Goal: Task Accomplishment & Management: Use online tool/utility

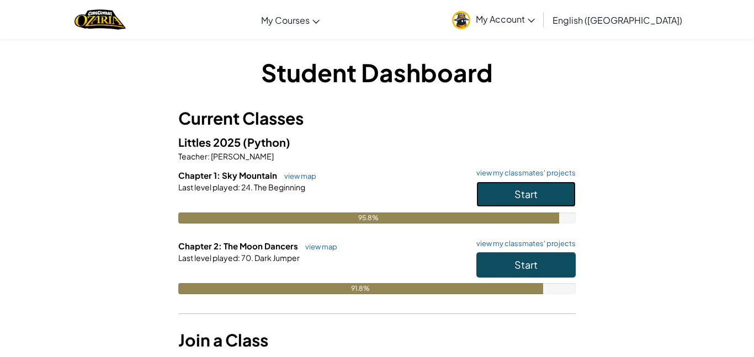
click at [491, 184] on button "Start" at bounding box center [525, 194] width 99 height 25
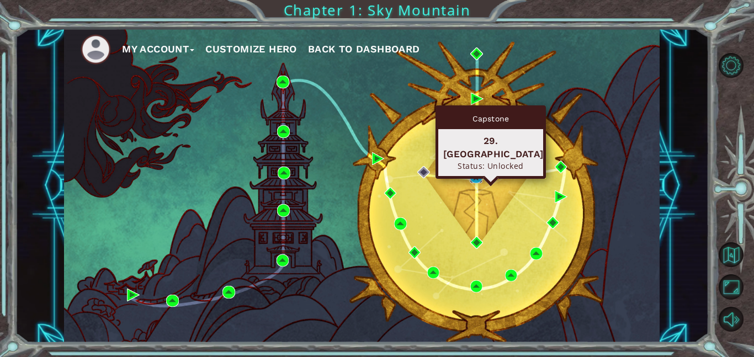
click at [473, 180] on img at bounding box center [476, 177] width 13 height 13
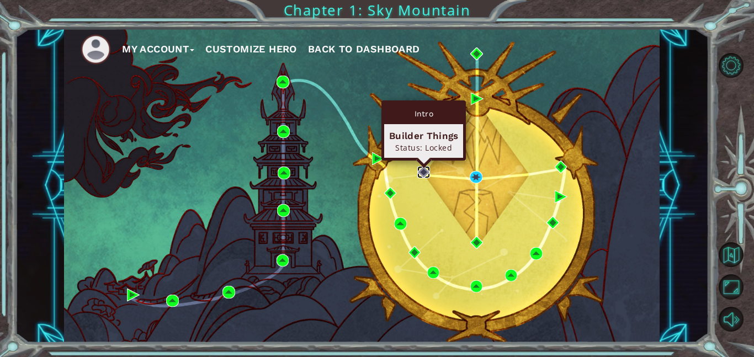
click at [423, 170] on img at bounding box center [423, 172] width 13 height 13
click at [425, 172] on img at bounding box center [423, 172] width 13 height 13
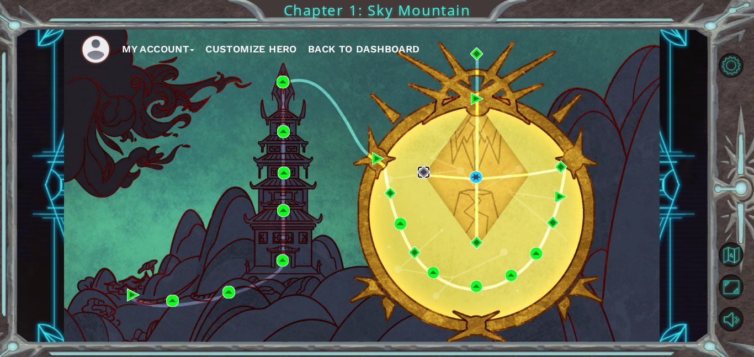
click at [425, 172] on img at bounding box center [423, 172] width 13 height 13
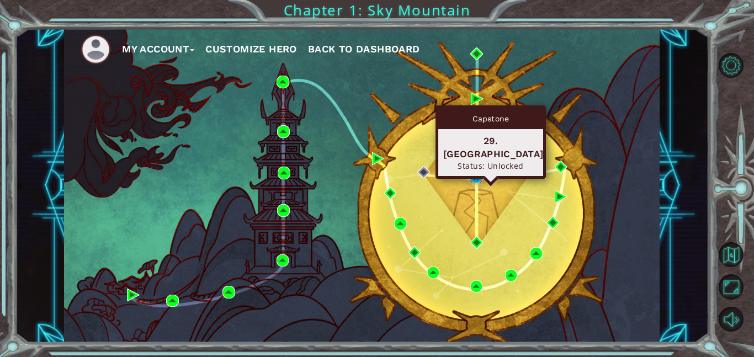
click at [472, 178] on img at bounding box center [476, 177] width 13 height 13
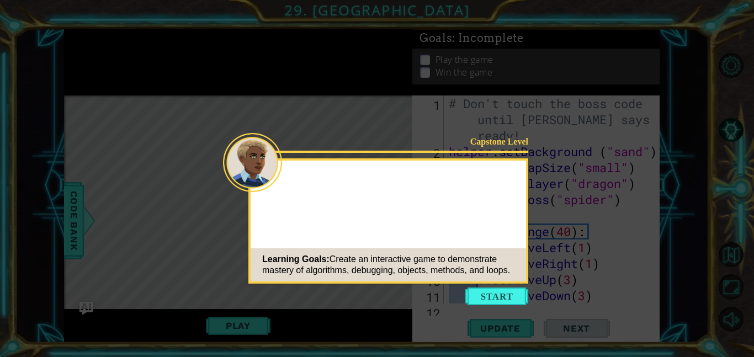
click at [481, 288] on button "Start" at bounding box center [496, 296] width 63 height 18
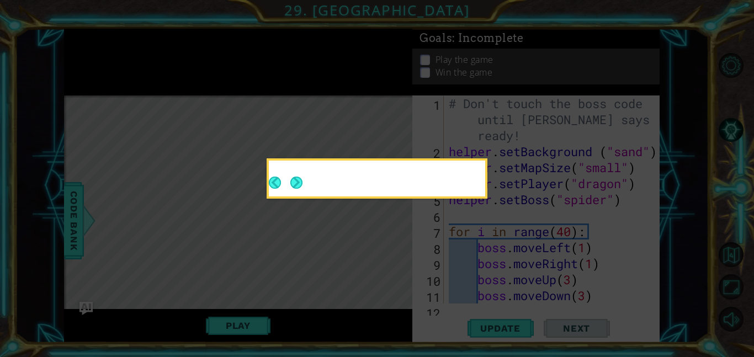
click at [481, 291] on icon at bounding box center [377, 178] width 754 height 357
click at [313, 180] on div at bounding box center [377, 180] width 216 height 31
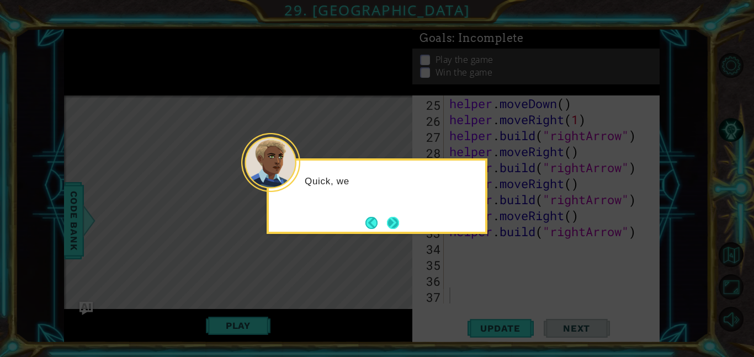
scroll to position [432, 0]
click at [391, 220] on button "Next" at bounding box center [392, 222] width 15 height 15
click at [391, 220] on body "1 ההההההההההההההההההההההההההההההההההההההההההההההההההההההההההההההההההההההההההההה…" at bounding box center [377, 178] width 754 height 357
click at [391, 220] on button "Next" at bounding box center [393, 223] width 20 height 20
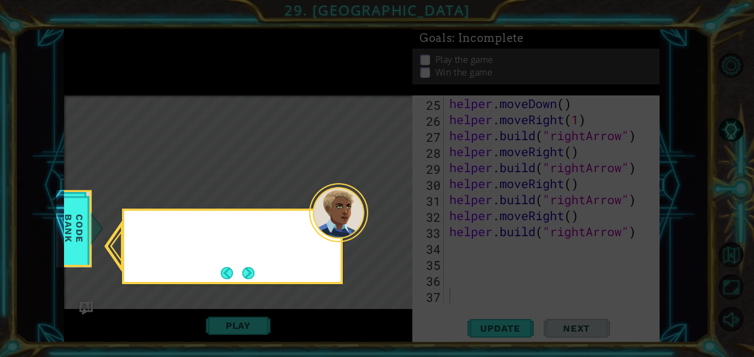
click at [391, 220] on icon at bounding box center [377, 178] width 754 height 357
click at [242, 275] on button "Next" at bounding box center [248, 273] width 12 height 12
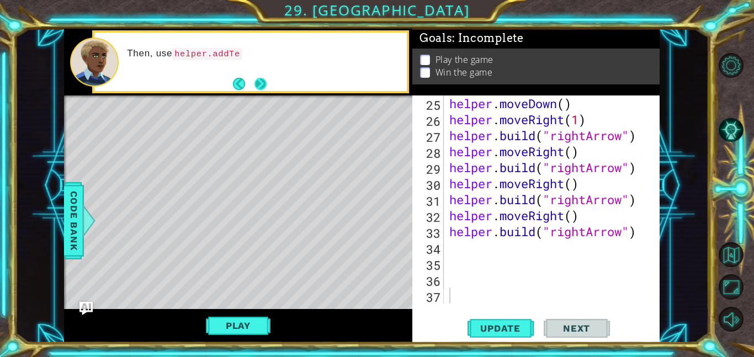
click at [255, 77] on button "Next" at bounding box center [260, 84] width 20 height 20
click at [255, 77] on button "Next" at bounding box center [260, 84] width 14 height 14
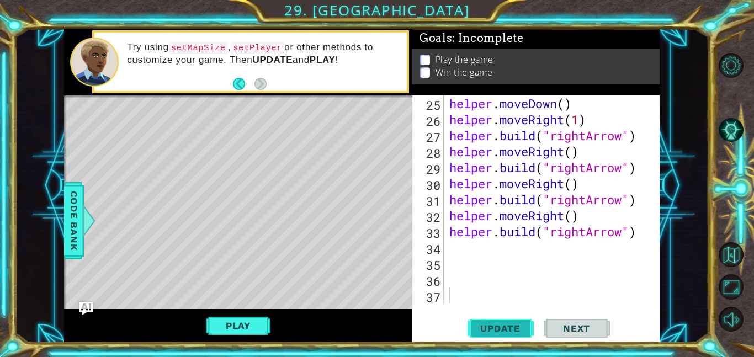
click at [472, 327] on span "Update" at bounding box center [500, 328] width 62 height 11
click at [221, 329] on button "Play" at bounding box center [238, 325] width 65 height 21
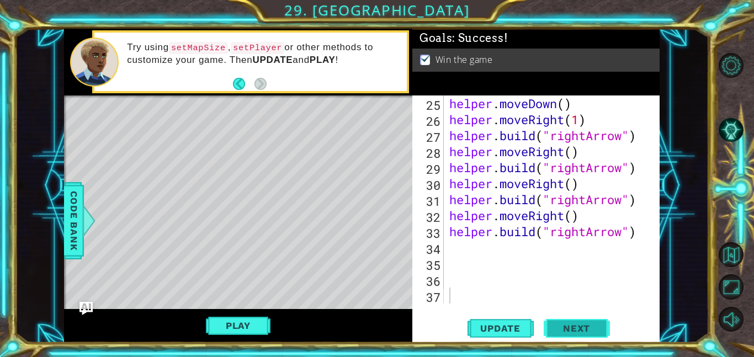
click at [572, 323] on span "Next" at bounding box center [576, 328] width 49 height 11
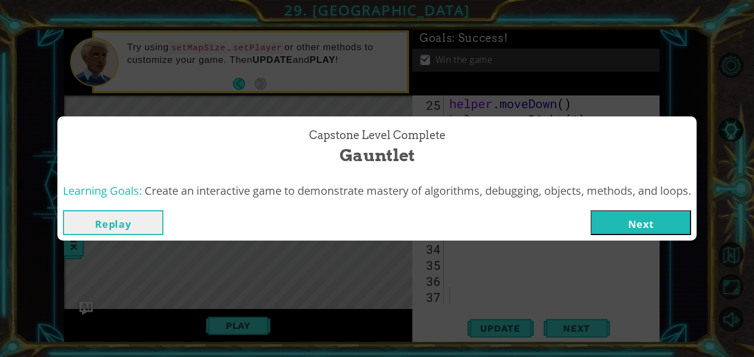
click at [682, 222] on button "Next" at bounding box center [640, 222] width 100 height 25
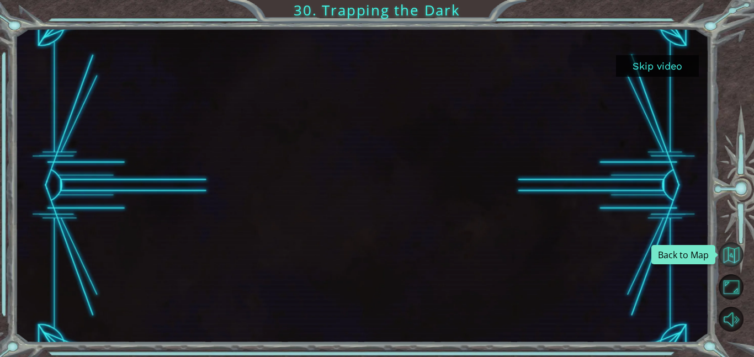
click at [723, 253] on button "Back to Map" at bounding box center [730, 254] width 25 height 25
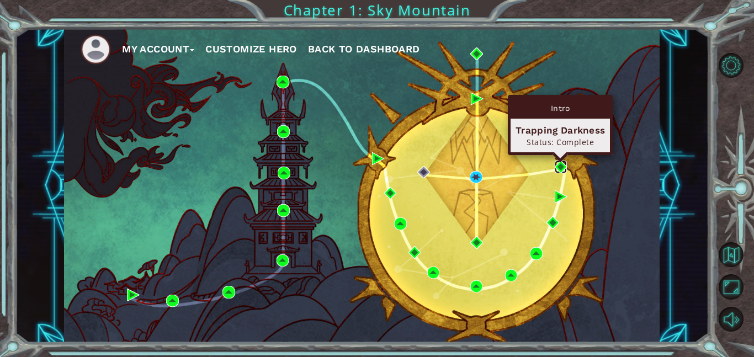
click at [559, 164] on img at bounding box center [560, 167] width 13 height 13
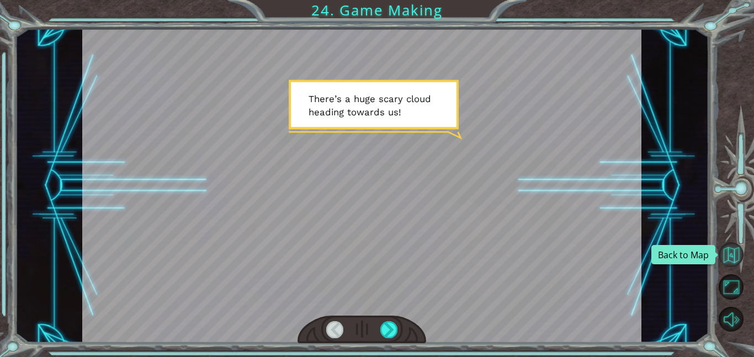
click at [731, 263] on button "Back to Map" at bounding box center [730, 254] width 25 height 25
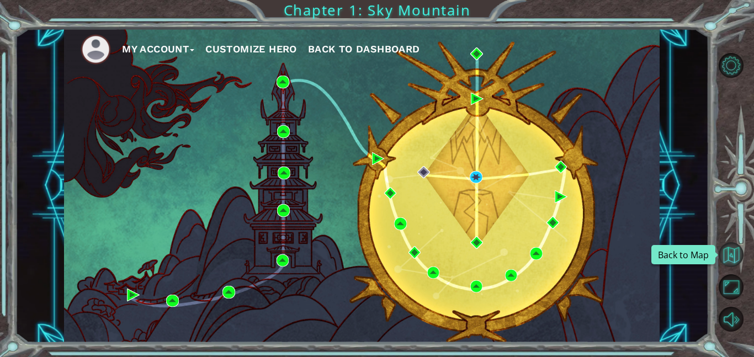
click at [734, 250] on button "Back to Map" at bounding box center [730, 254] width 25 height 25
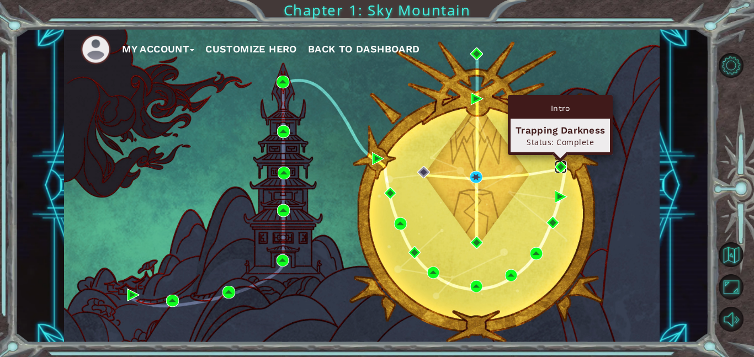
click at [558, 170] on img at bounding box center [560, 167] width 13 height 13
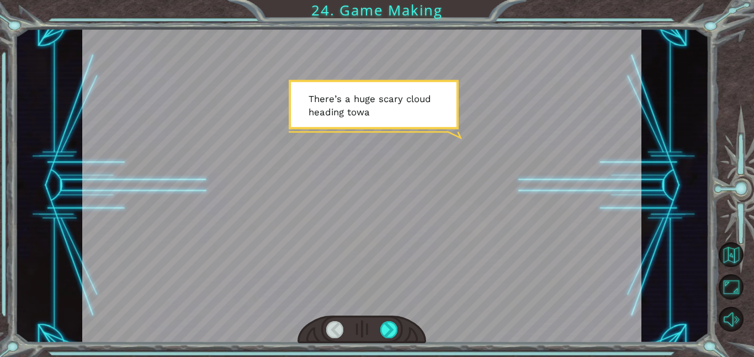
click at [397, 335] on div at bounding box center [361, 330] width 129 height 28
click at [391, 328] on div at bounding box center [389, 329] width 18 height 17
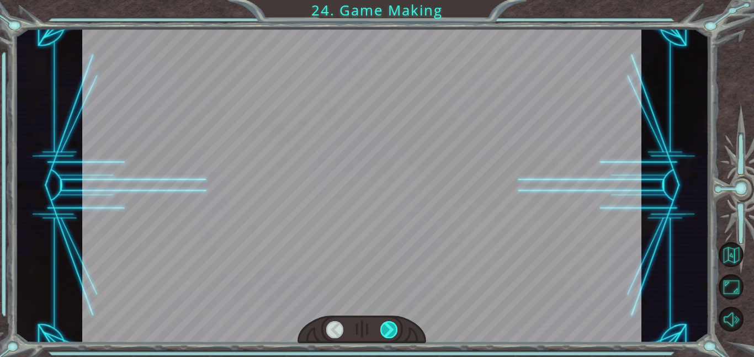
click at [391, 328] on div at bounding box center [389, 329] width 18 height 17
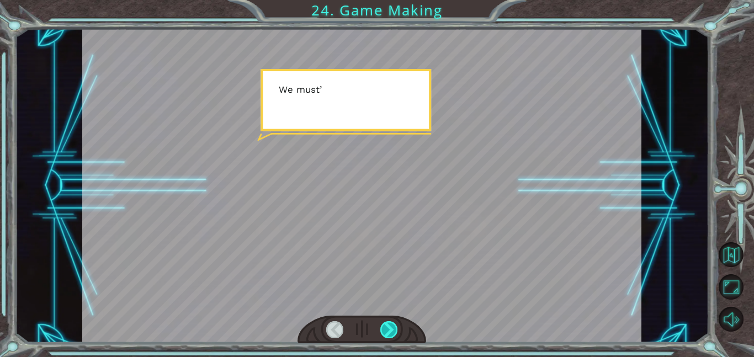
click at [391, 328] on div at bounding box center [389, 329] width 18 height 17
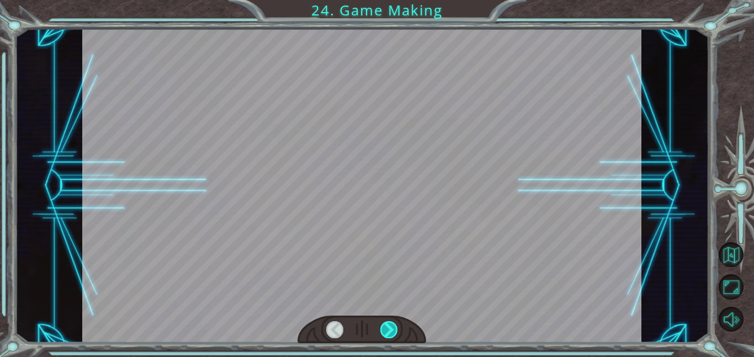
click at [391, 328] on div at bounding box center [389, 329] width 18 height 17
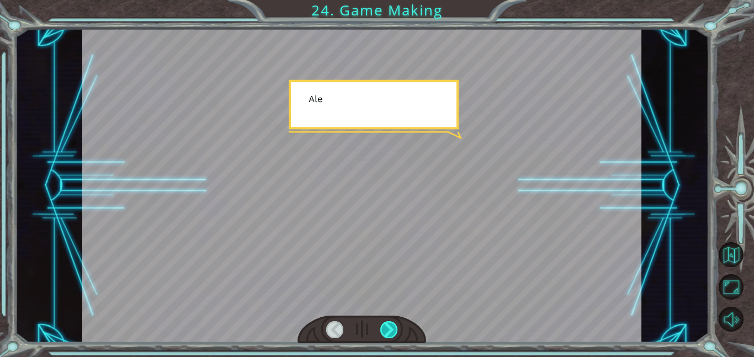
click at [391, 328] on div at bounding box center [389, 329] width 18 height 17
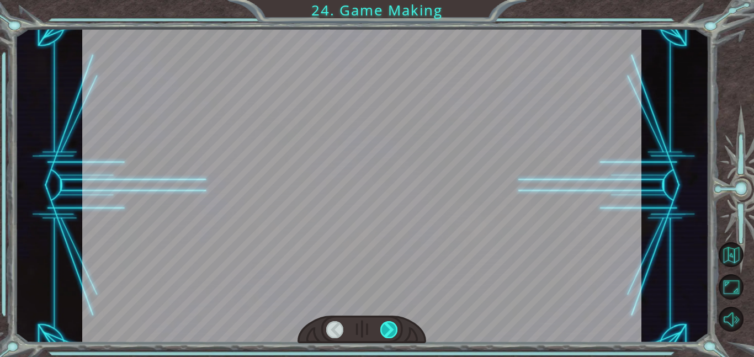
click at [391, 328] on div at bounding box center [389, 329] width 18 height 17
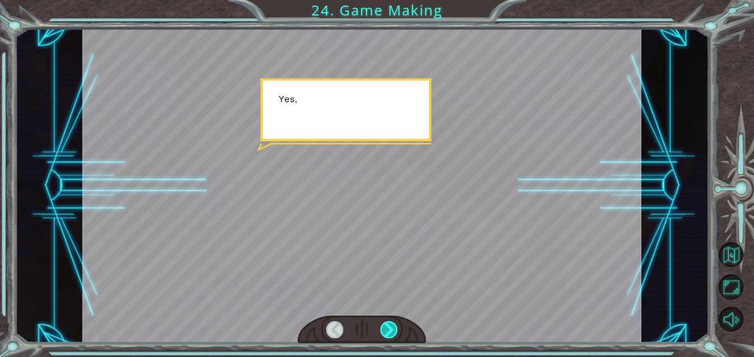
click at [391, 328] on div at bounding box center [389, 329] width 18 height 17
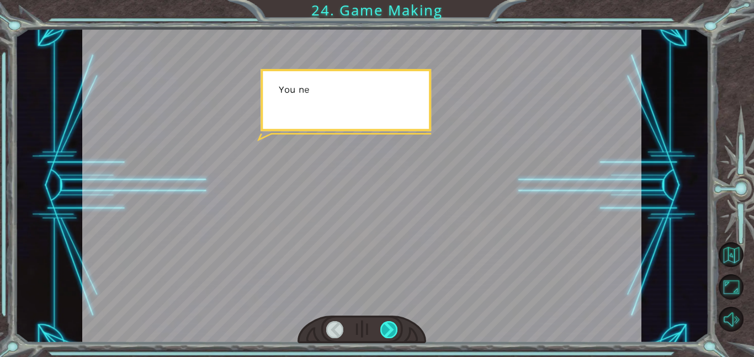
click at [391, 328] on div at bounding box center [389, 329] width 18 height 17
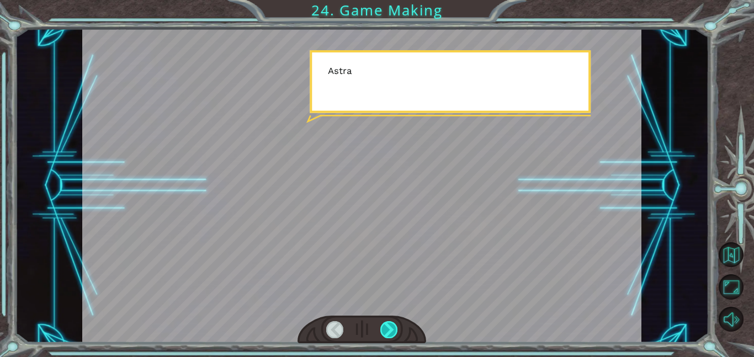
click at [391, 328] on div at bounding box center [389, 329] width 18 height 17
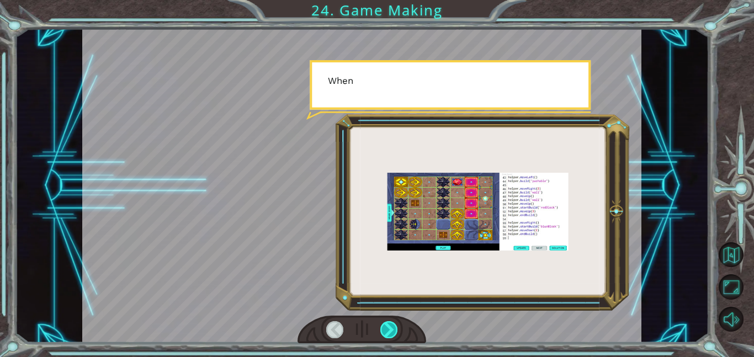
click at [391, 328] on div at bounding box center [389, 329] width 18 height 17
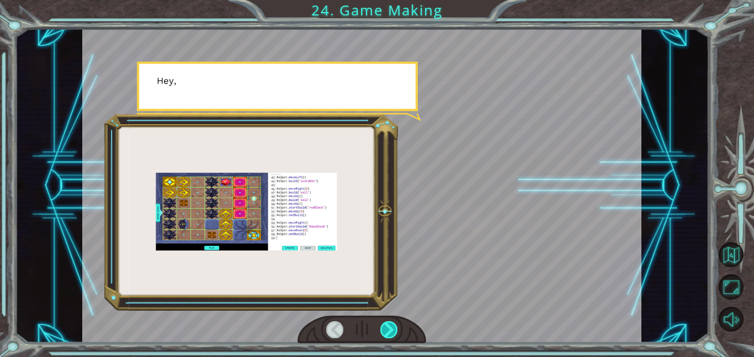
click at [391, 328] on div at bounding box center [389, 329] width 18 height 17
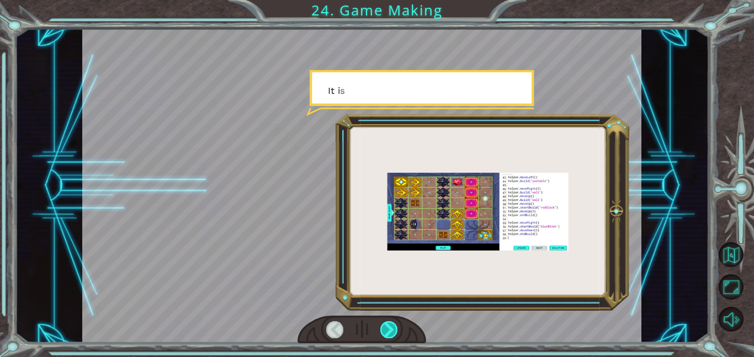
click at [391, 328] on div at bounding box center [389, 329] width 18 height 17
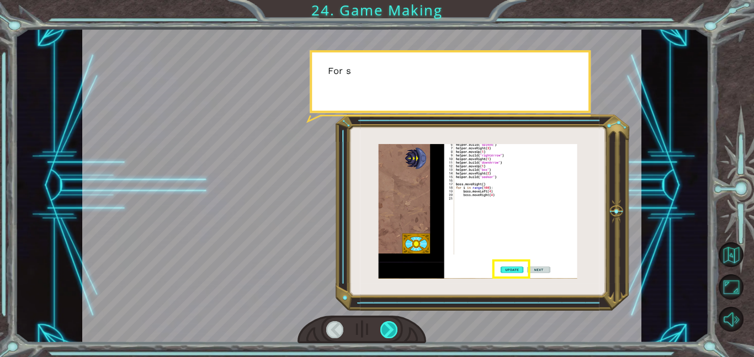
click at [391, 328] on div at bounding box center [389, 329] width 18 height 17
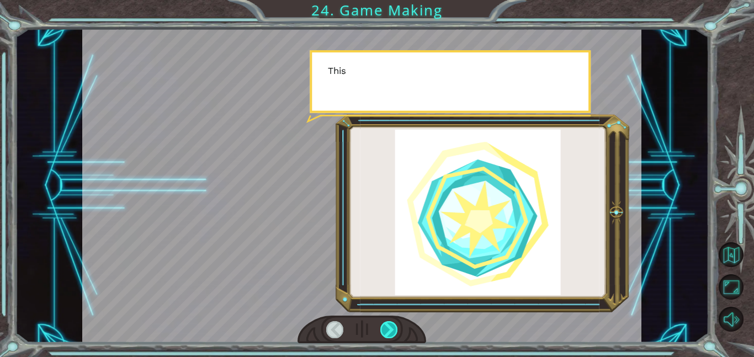
click at [391, 328] on div at bounding box center [389, 329] width 18 height 17
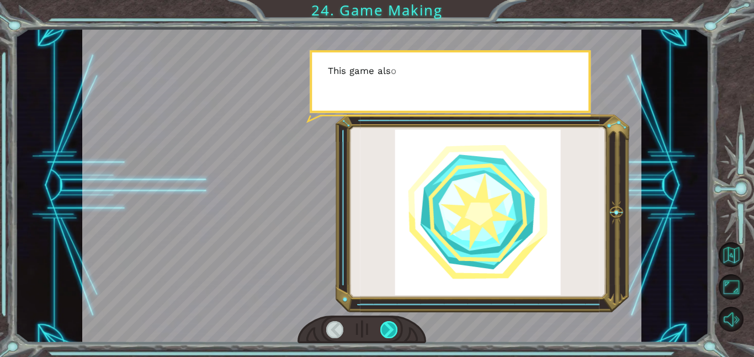
click at [391, 328] on div at bounding box center [389, 329] width 18 height 17
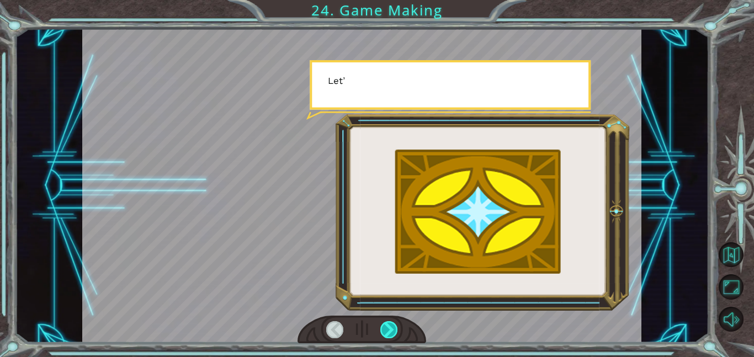
click at [391, 328] on div at bounding box center [389, 329] width 18 height 17
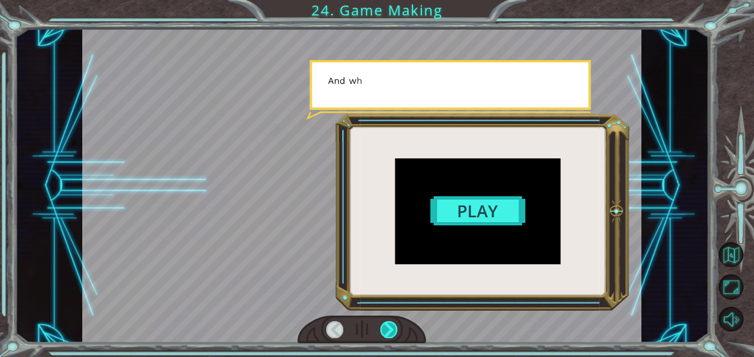
click at [391, 328] on div at bounding box center [389, 329] width 18 height 17
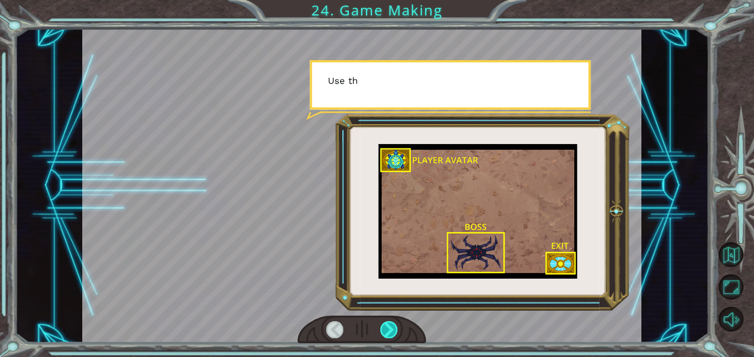
click at [391, 328] on div at bounding box center [389, 329] width 18 height 17
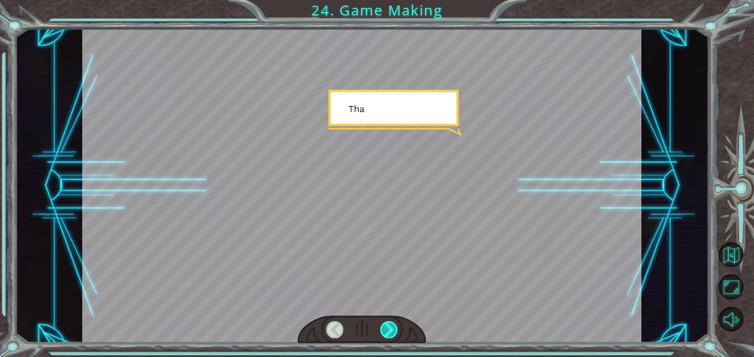
click at [391, 328] on div at bounding box center [389, 329] width 18 height 17
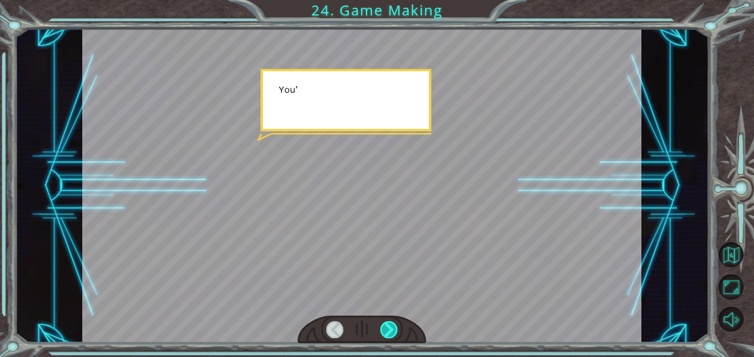
click at [391, 328] on div at bounding box center [389, 329] width 18 height 17
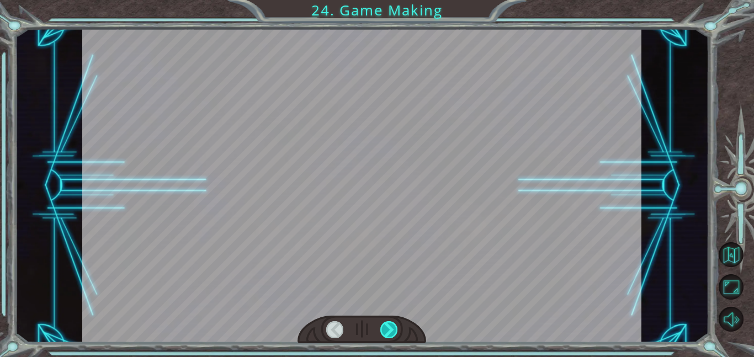
click at [391, 328] on div at bounding box center [389, 329] width 18 height 17
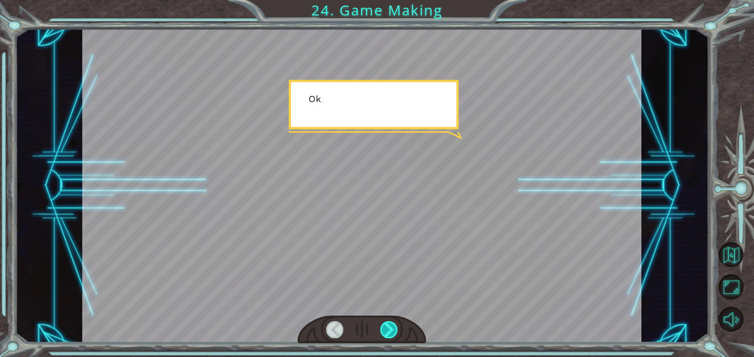
click at [391, 328] on div at bounding box center [389, 329] width 18 height 17
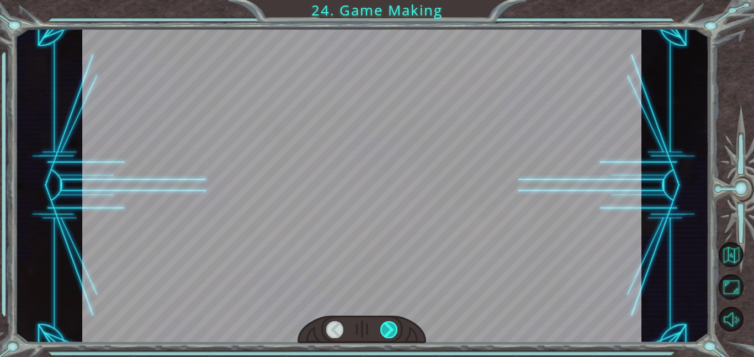
click at [391, 328] on div at bounding box center [389, 329] width 18 height 17
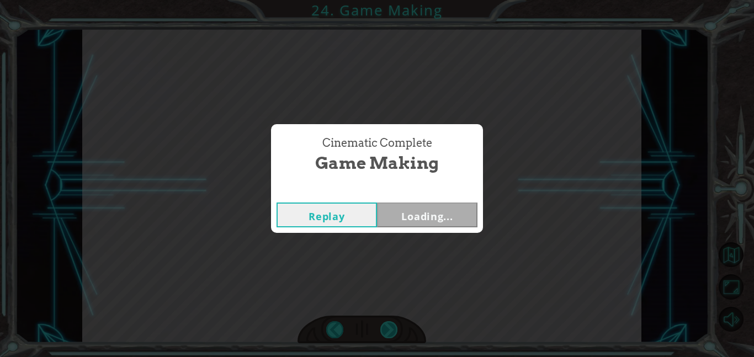
click at [391, 328] on div "Cinematic Complete Game Making Replay Loading..." at bounding box center [377, 178] width 754 height 357
click at [425, 214] on button "Next" at bounding box center [427, 214] width 100 height 25
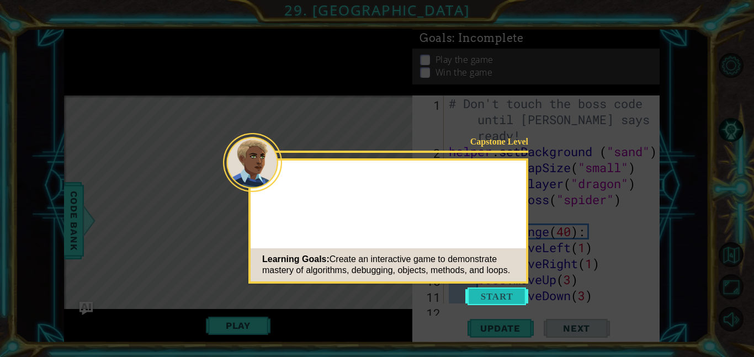
click at [525, 290] on button "Start" at bounding box center [496, 296] width 63 height 18
click at [523, 290] on icon at bounding box center [377, 178] width 754 height 357
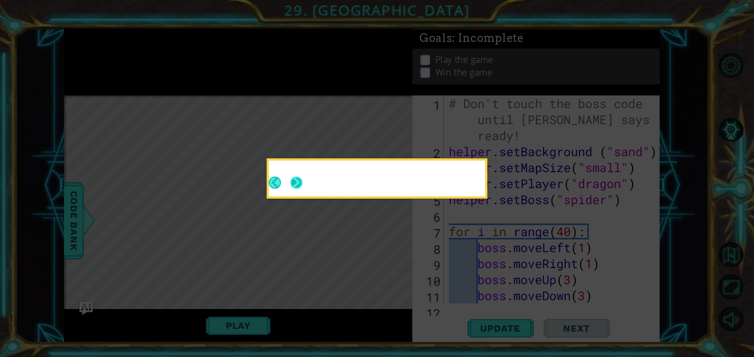
click at [293, 180] on button "Next" at bounding box center [296, 182] width 20 height 20
click at [293, 180] on button "Next" at bounding box center [296, 182] width 19 height 19
click at [293, 180] on icon at bounding box center [377, 178] width 754 height 357
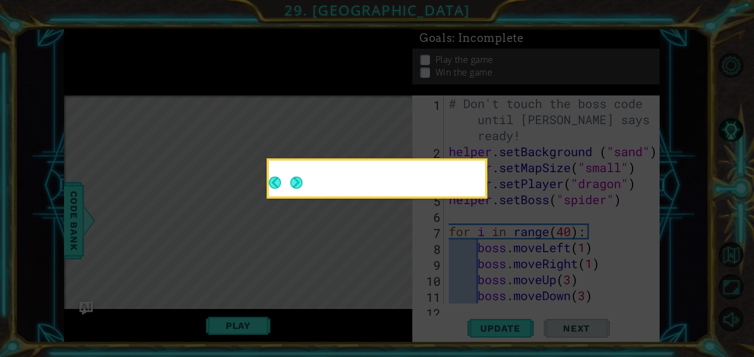
click at [293, 180] on icon at bounding box center [377, 178] width 754 height 357
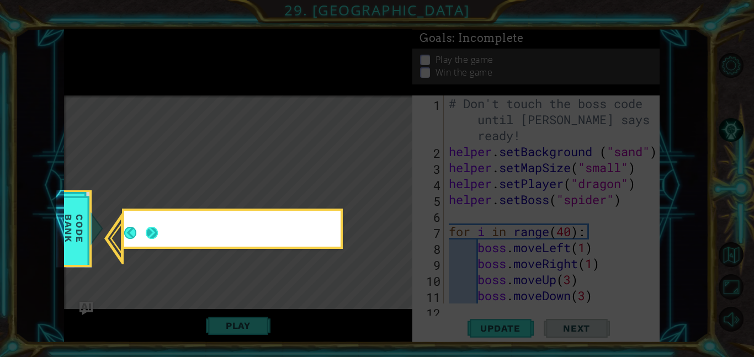
click at [147, 237] on button "Next" at bounding box center [152, 233] width 14 height 14
click at [147, 237] on icon at bounding box center [377, 178] width 754 height 357
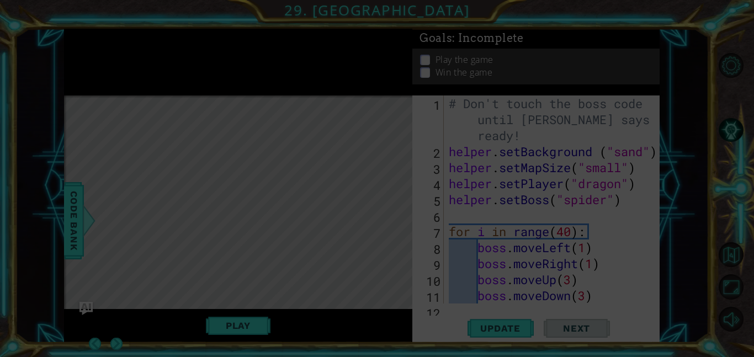
click at [147, 237] on icon at bounding box center [377, 178] width 754 height 357
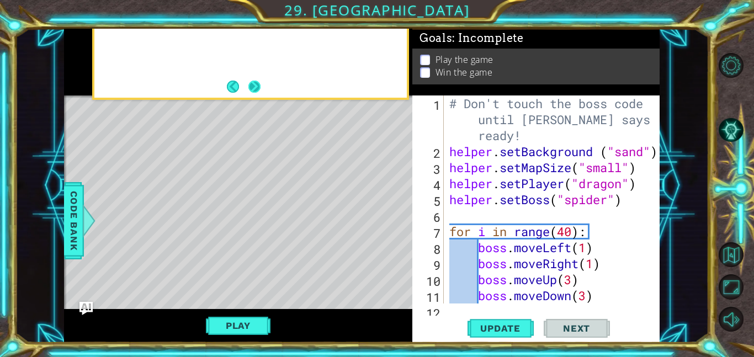
click at [248, 81] on button "Next" at bounding box center [253, 86] width 19 height 19
click at [248, 81] on div at bounding box center [238, 62] width 348 height 67
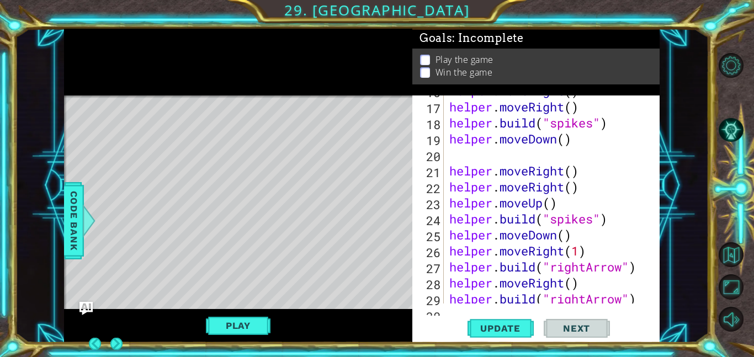
click at [248, 81] on div at bounding box center [238, 62] width 348 height 67
click at [110, 338] on button "Back" at bounding box center [100, 344] width 22 height 12
click at [248, 81] on div at bounding box center [238, 62] width 348 height 67
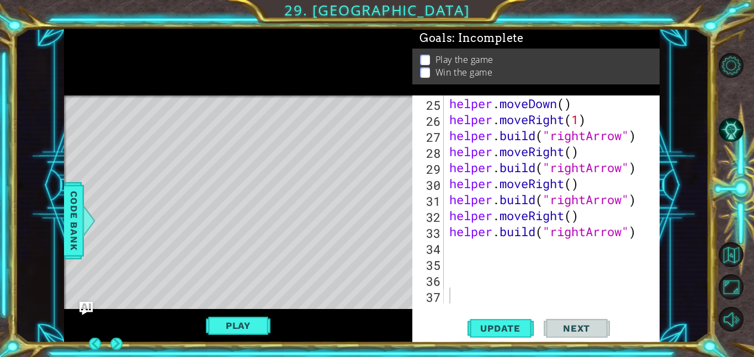
scroll to position [432, 0]
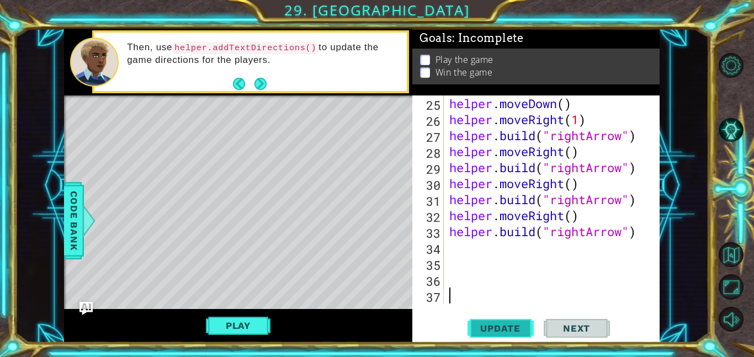
click at [494, 332] on span "Update" at bounding box center [500, 328] width 62 height 11
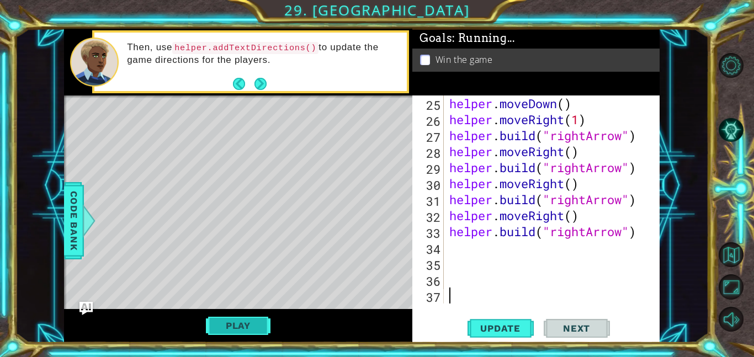
click at [239, 329] on button "Play" at bounding box center [238, 325] width 65 height 21
click at [565, 323] on button "Next" at bounding box center [576, 328] width 66 height 25
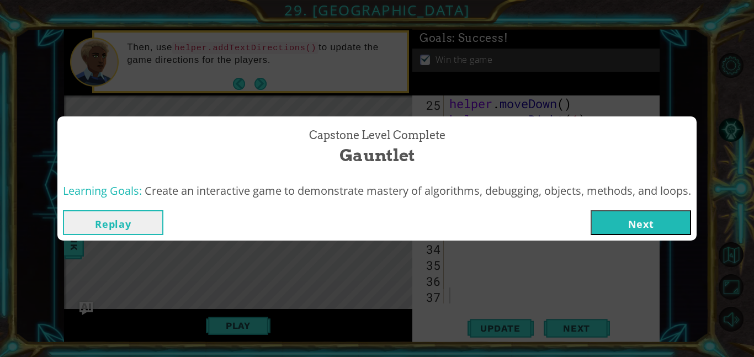
click at [638, 232] on button "Next" at bounding box center [640, 222] width 100 height 25
click at [635, 225] on body "1 ההההההההההההההההההההההההההההההההההההההההההההההההההההההההההההההההההההההההההההה…" at bounding box center [377, 178] width 754 height 357
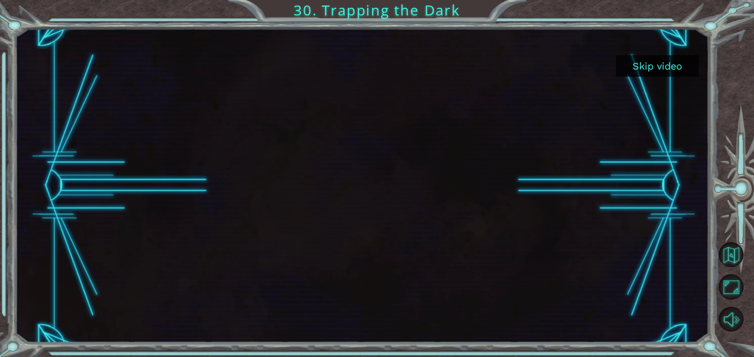
click at [672, 68] on button "Skip video" at bounding box center [657, 66] width 83 height 22
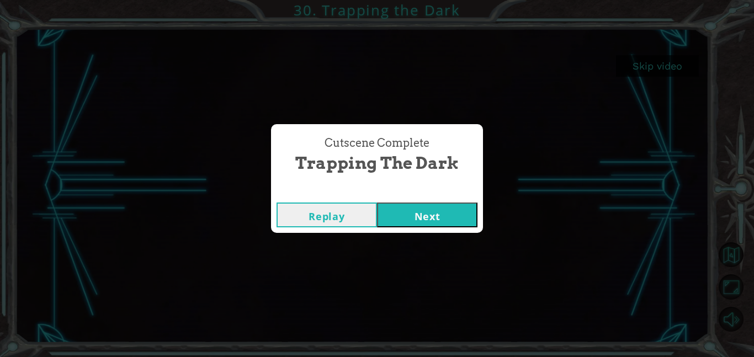
click at [439, 206] on button "Next" at bounding box center [427, 214] width 100 height 25
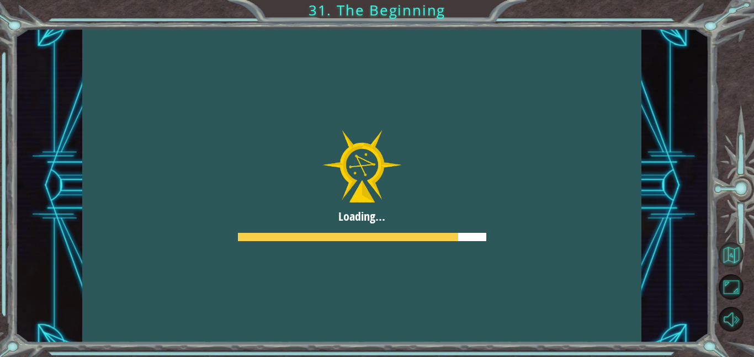
click at [733, 263] on button "Back to Map" at bounding box center [730, 254] width 25 height 25
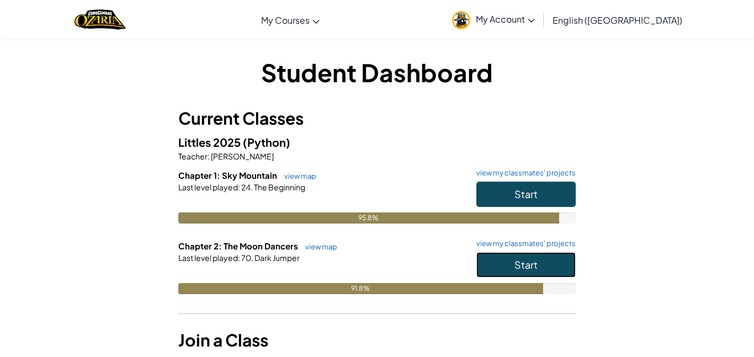
click at [531, 274] on button "Start" at bounding box center [525, 264] width 99 height 25
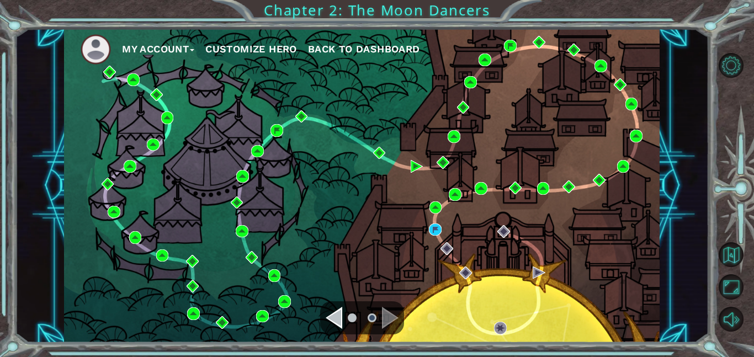
click at [386, 317] on div "Navigate to the next page" at bounding box center [390, 318] width 17 height 22
click at [357, 313] on ul at bounding box center [362, 318] width 40 height 22
click at [339, 314] on div "Navigate to the previous page" at bounding box center [334, 318] width 17 height 22
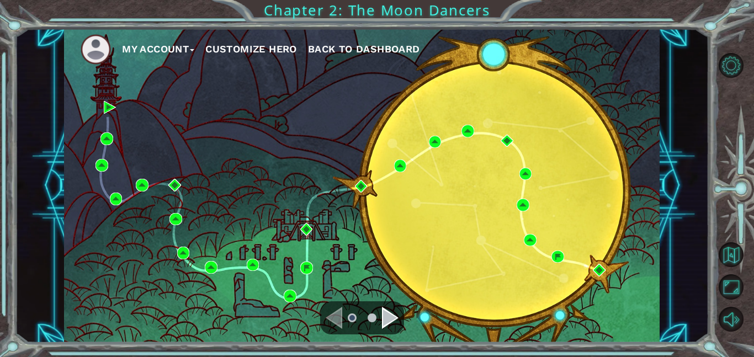
click at [384, 320] on div "Navigate to the next page" at bounding box center [390, 318] width 17 height 22
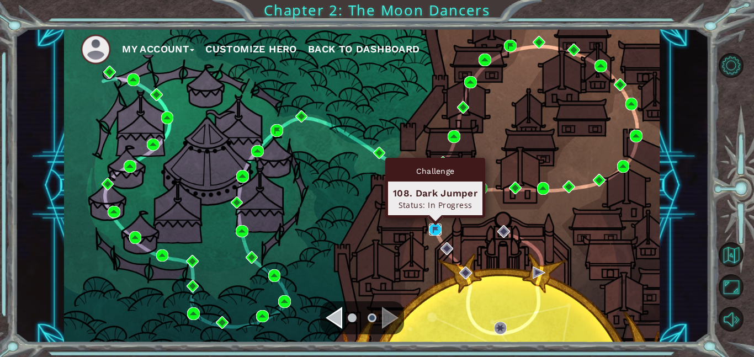
click at [431, 232] on img at bounding box center [435, 229] width 13 height 13
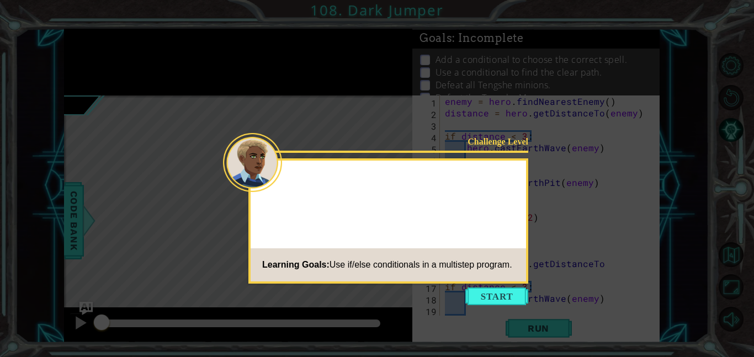
click at [475, 296] on button "Start" at bounding box center [496, 296] width 63 height 18
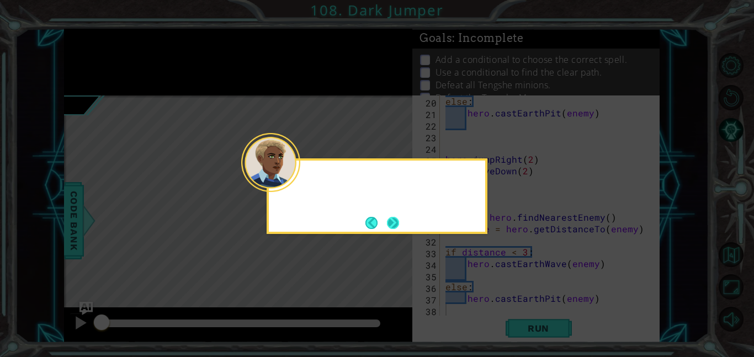
scroll to position [220, 0]
click at [386, 223] on button "Next" at bounding box center [392, 222] width 20 height 20
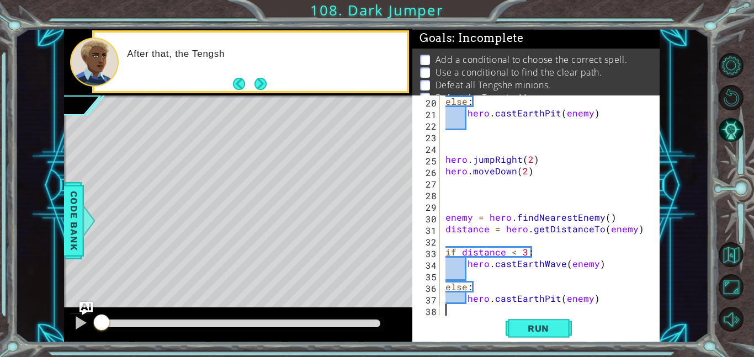
click at [248, 76] on footer at bounding box center [250, 84] width 34 height 17
click at [255, 84] on button "Next" at bounding box center [260, 84] width 12 height 12
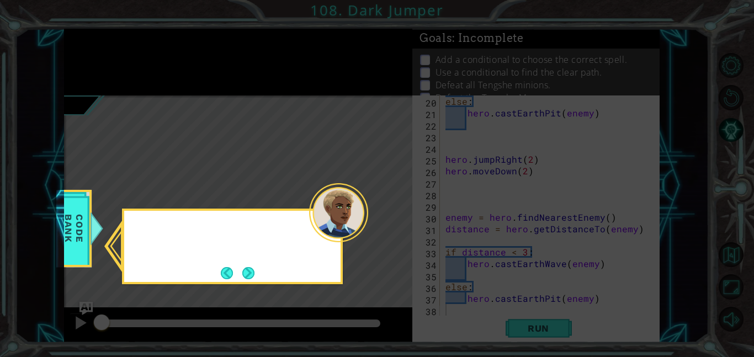
click at [255, 84] on icon at bounding box center [377, 178] width 754 height 357
click at [244, 250] on p "If/else conditionals and your castEarth sp" at bounding box center [225, 238] width 165 height 24
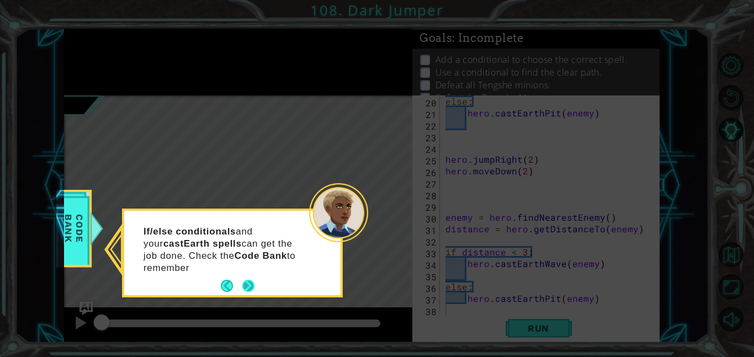
click at [250, 271] on div "If/else conditionals and your castEarth spells can get the job done. Check the …" at bounding box center [232, 253] width 216 height 84
click at [244, 293] on button "Next" at bounding box center [248, 286] width 14 height 14
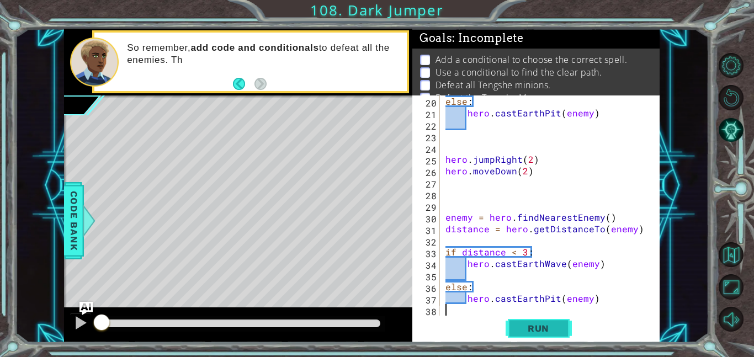
click at [551, 330] on span "Run" at bounding box center [538, 328] width 44 height 11
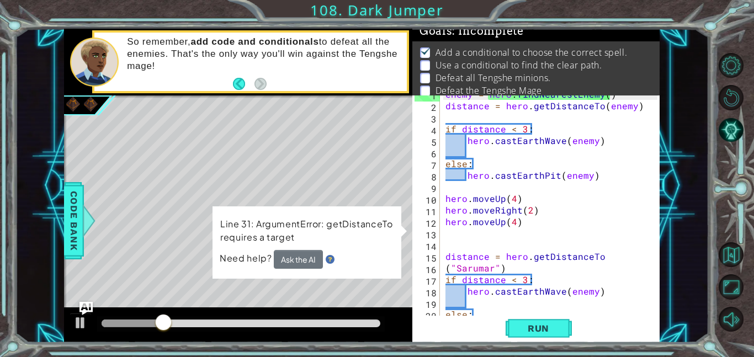
scroll to position [9, 0]
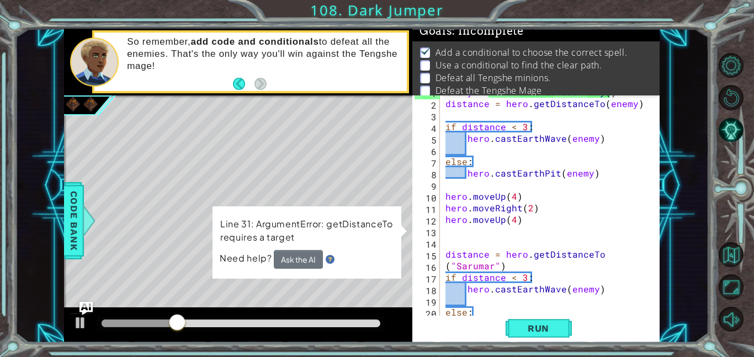
click at [527, 346] on div "1 ההההההההההההההההההההההההההההההההההההההההההההההההההההההההההההההההההההההההההההה…" at bounding box center [377, 178] width 754 height 357
click at [561, 327] on button "Run" at bounding box center [538, 328] width 66 height 25
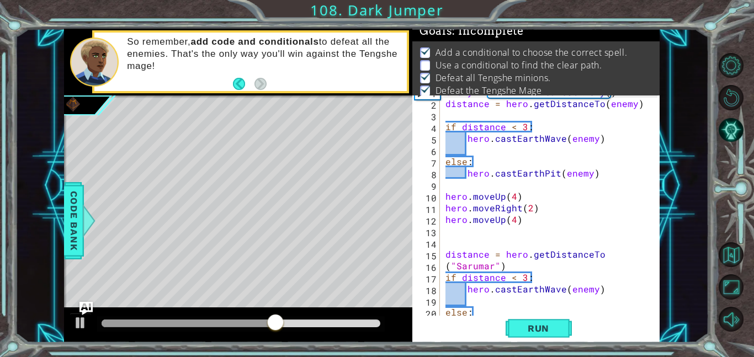
click at [514, 221] on div "enemy = hero . findNearestEnemy ( ) distance = hero . getDistanceTo ( enemy ) i…" at bounding box center [553, 207] width 220 height 243
click at [525, 327] on span "Run" at bounding box center [538, 328] width 44 height 11
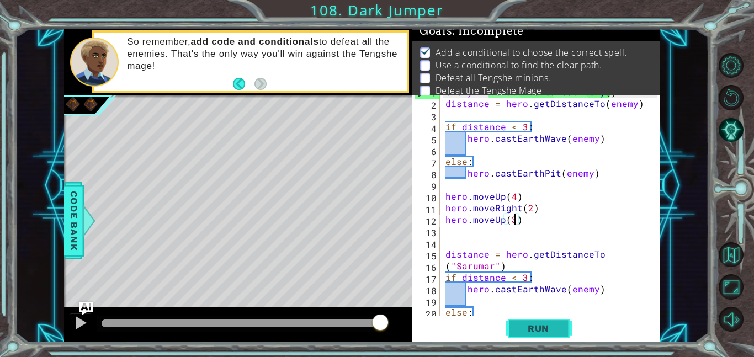
click at [538, 337] on button "Run" at bounding box center [538, 328] width 66 height 25
click at [512, 199] on div "enemy = hero . findNearestEnemy ( ) distance = hero . getDistanceTo ( enemy ) i…" at bounding box center [553, 207] width 220 height 243
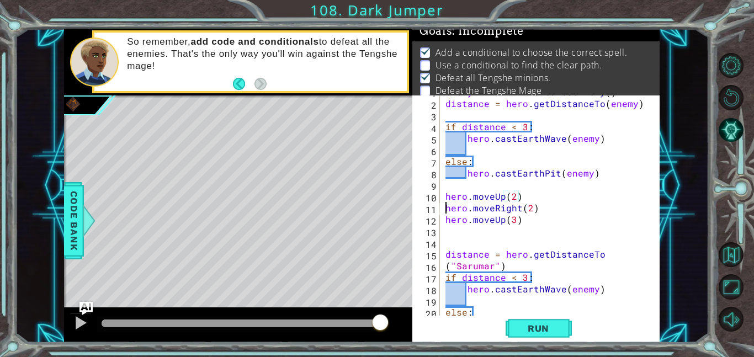
click at [445, 207] on div "enemy = hero . findNearestEnemy ( ) distance = hero . getDistanceTo ( enemy ) i…" at bounding box center [553, 207] width 220 height 243
type textarea "hero.moveRight(2)"
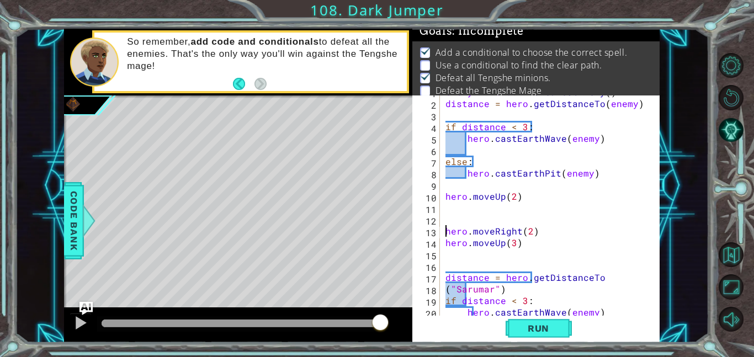
click at [447, 218] on div "enemy = hero . findNearestEnemy ( ) distance = hero . getDistanceTo ( enemy ) i…" at bounding box center [553, 207] width 220 height 243
click at [446, 232] on div "enemy = hero . findNearestEnemy ( ) distance = hero . getDistanceTo ( enemy ) i…" at bounding box center [553, 207] width 220 height 243
click at [447, 233] on div "enemy = hero . findNearestEnemy ( ) distance = hero . getDistanceTo ( enemy ) i…" at bounding box center [553, 207] width 220 height 243
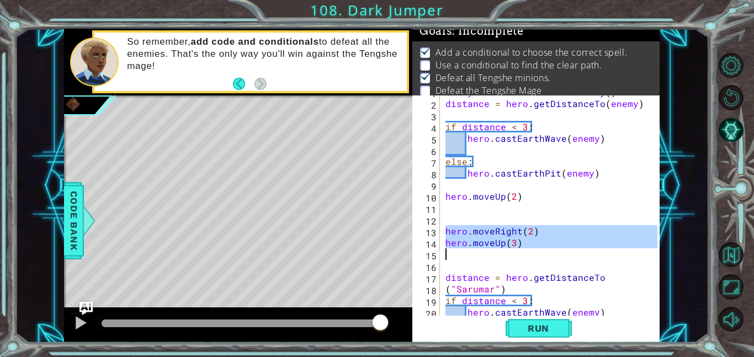
drag, startPoint x: 445, startPoint y: 233, endPoint x: 540, endPoint y: 259, distance: 98.5
click at [540, 259] on div "enemy = hero . findNearestEnemy ( ) distance = hero . getDistanceTo ( enemy ) i…" at bounding box center [553, 207] width 220 height 243
type textarea "hero.moveUp(3)"
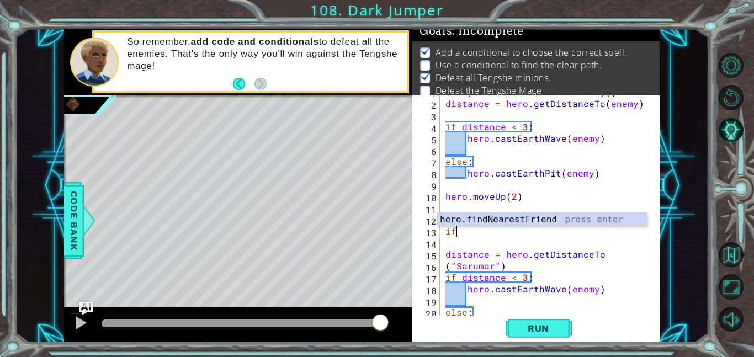
type textarea "if"
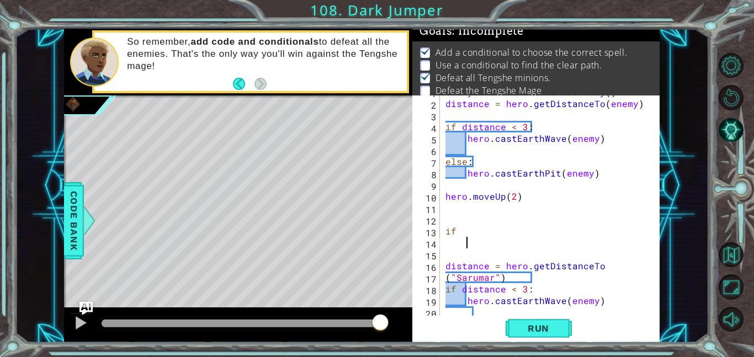
scroll to position [0, 1]
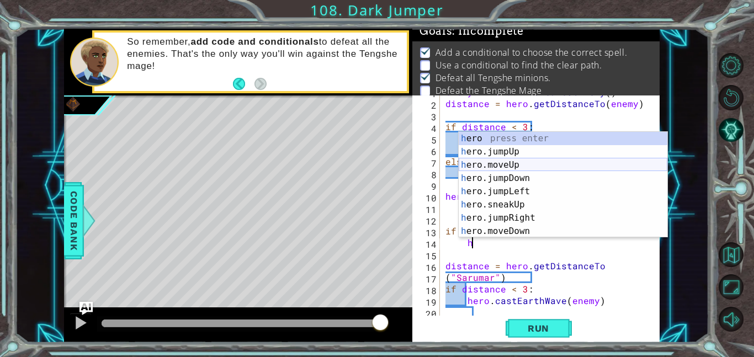
click at [529, 163] on div "h ero press enter h ero.jumpUp press enter h ero.moveUp press enter h ero.jumpD…" at bounding box center [562, 198] width 209 height 132
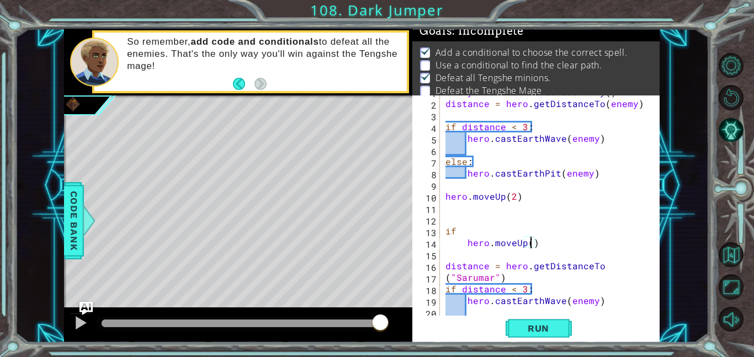
type textarea "hero.moveUp(2)"
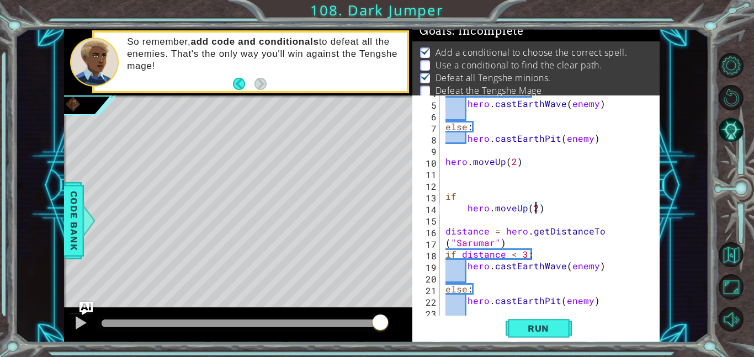
scroll to position [72, 0]
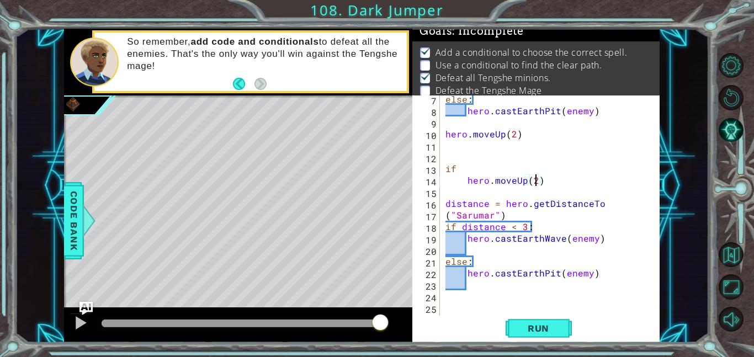
click at [470, 190] on div "else : hero . castEarthPit ( enemy ) hero . moveUp ( 2 ) if hero . moveUp ( 2 )…" at bounding box center [553, 214] width 220 height 243
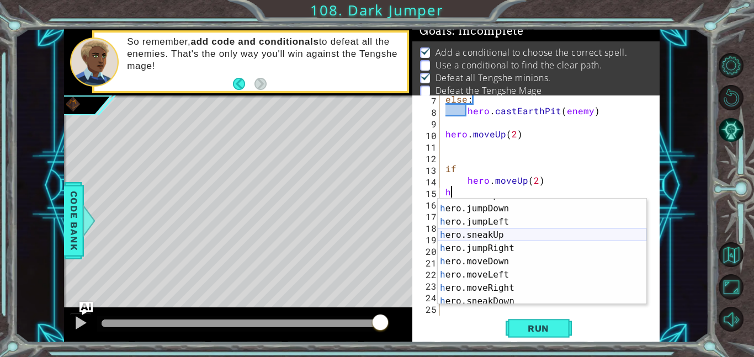
scroll to position [38, 0]
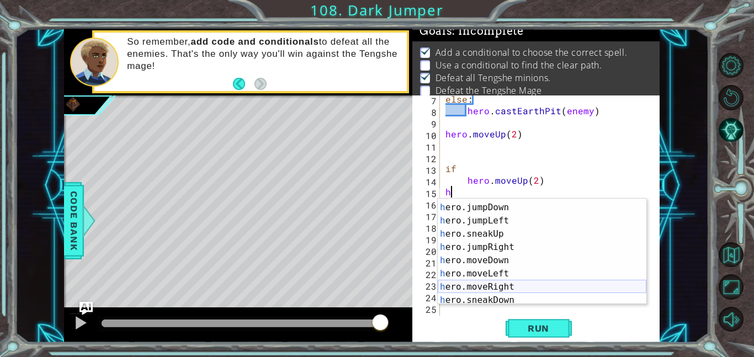
click at [528, 284] on div "h ero.moveUp press enter h ero.jumpDown press enter h ero.jumpLeft press enter …" at bounding box center [542, 254] width 209 height 132
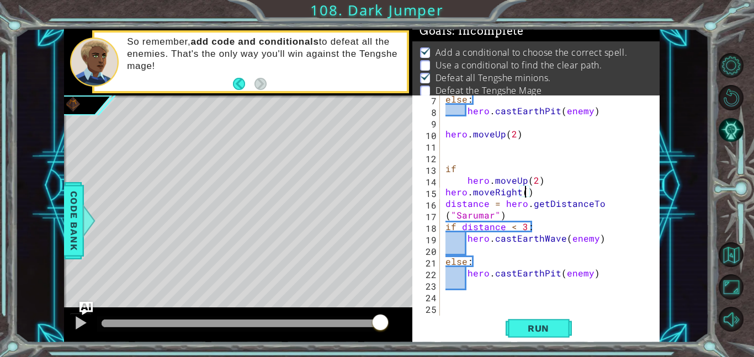
scroll to position [0, 5]
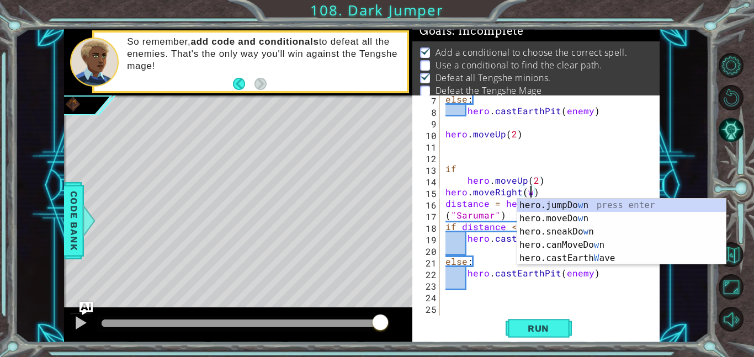
click at [446, 202] on div "else : hero . castEarthPit ( enemy ) hero . moveUp ( 2 ) if hero . moveUp ( 2 )…" at bounding box center [553, 214] width 220 height 243
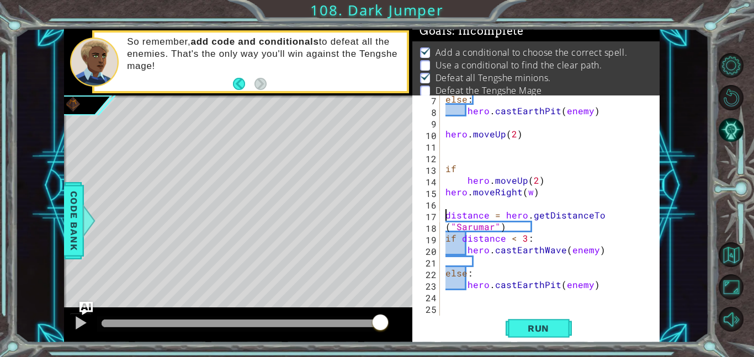
click at [446, 194] on div "else : hero . castEarthPit ( enemy ) hero . moveUp ( 2 ) if hero . moveUp ( 2 )…" at bounding box center [553, 214] width 220 height 243
type textarea "hero.moveRight(w)"
click at [466, 205] on div "else : hero . castEarthPit ( enemy ) hero . moveUp ( 2 ) if hero . moveUp ( 2 )…" at bounding box center [553, 214] width 220 height 243
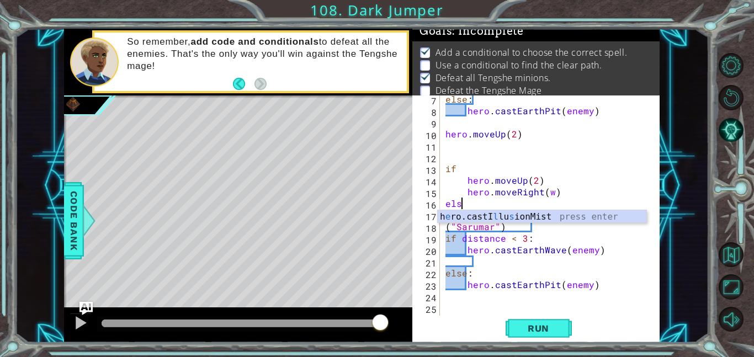
type textarea "else"
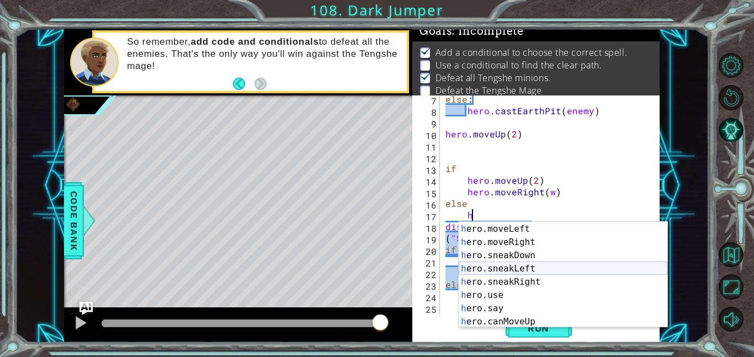
scroll to position [106, 0]
click at [527, 242] on div "h ero.moveLeft press enter h ero.moveRight press enter h ero.sneakDown press en…" at bounding box center [562, 288] width 209 height 132
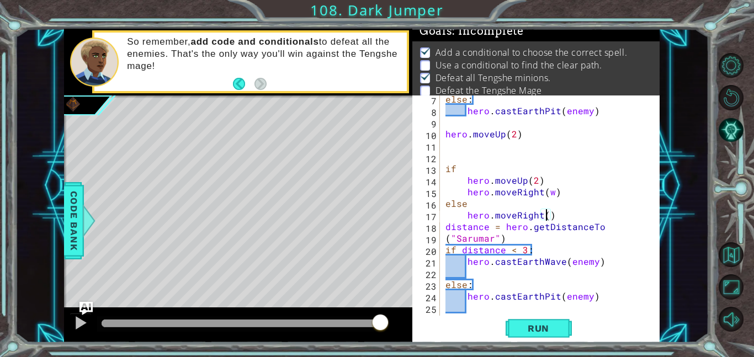
scroll to position [0, 6]
click at [443, 223] on div "else : hero . castEarthPit ( enemy ) hero . moveUp ( 2 ) if hero . moveUp ( 2 )…" at bounding box center [553, 214] width 220 height 243
type textarea "distance = hero.getDistanceTo"
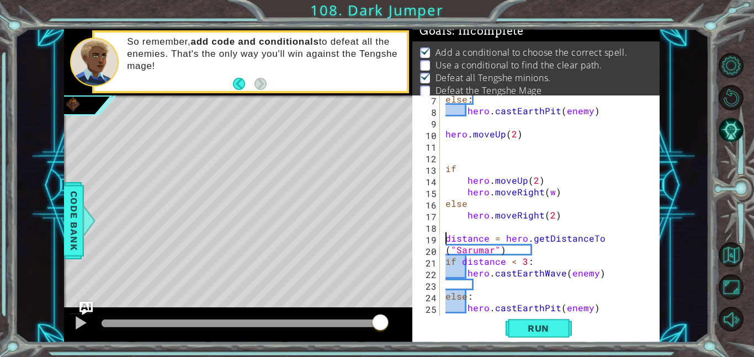
click at [472, 229] on div "else : hero . castEarthPit ( enemy ) hero . moveUp ( 2 ) if hero . moveUp ( 2 )…" at bounding box center [553, 214] width 220 height 243
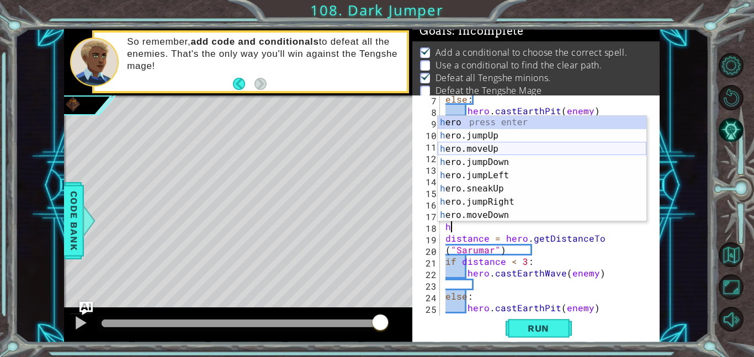
click at [510, 151] on div "h ero press enter h ero.jumpUp press enter h ero.moveUp press enter h ero.jumpD…" at bounding box center [542, 182] width 209 height 132
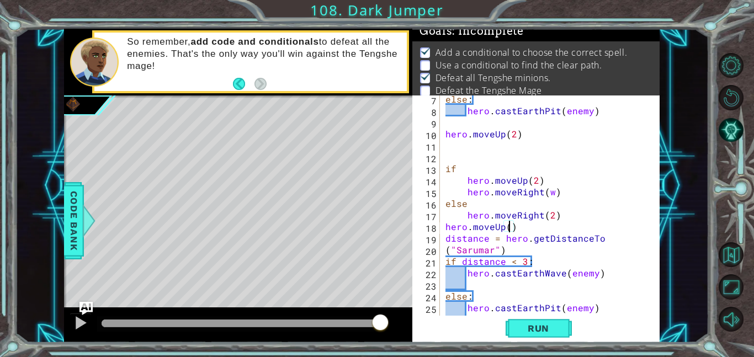
scroll to position [0, 4]
click at [464, 186] on div "else : hero . castEarthPit ( enemy ) hero . moveUp ( 2 ) if hero . moveUp ( 2 )…" at bounding box center [553, 214] width 220 height 243
click at [449, 203] on div "else : hero . castEarthPit ( enemy ) hero . moveUp ( 2 ) if hero . moveUp ( 2 )…" at bounding box center [553, 214] width 220 height 243
type textarea "else"
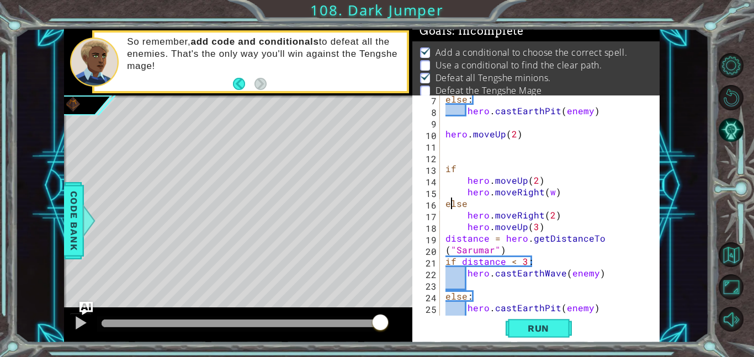
click at [446, 203] on div "else : hero . castEarthPit ( enemy ) hero . moveUp ( 2 ) if hero . moveUp ( 2 )…" at bounding box center [553, 214] width 220 height 243
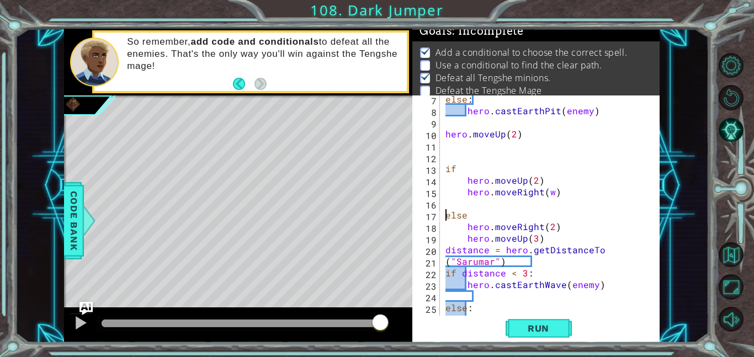
click at [470, 206] on div "else : hero . castEarthPit ( enemy ) hero . moveUp ( 2 ) if hero . moveUp ( 2 )…" at bounding box center [553, 214] width 220 height 243
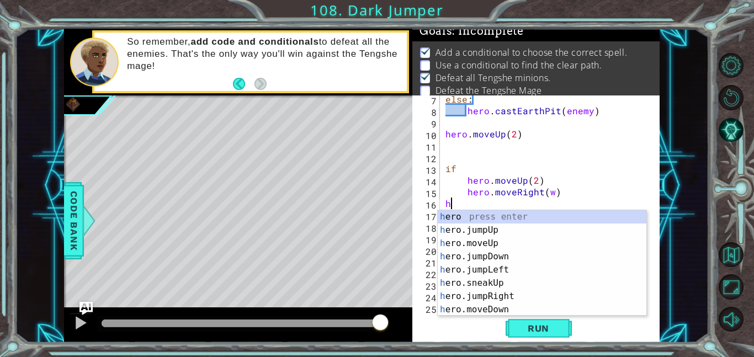
click at [550, 193] on div "else : hero . castEarthPit ( enemy ) hero . moveUp ( 2 ) if hero . moveUp ( 2 )…" at bounding box center [553, 214] width 220 height 243
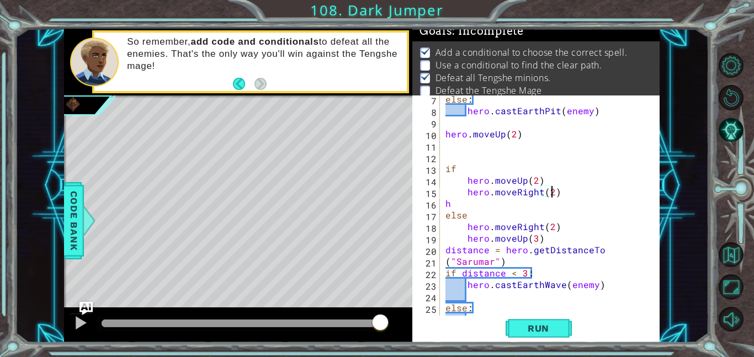
scroll to position [0, 6]
click at [453, 200] on div "else : hero . castEarthPit ( enemy ) hero . moveUp ( 2 ) if hero . moveUp ( 2 )…" at bounding box center [553, 214] width 220 height 243
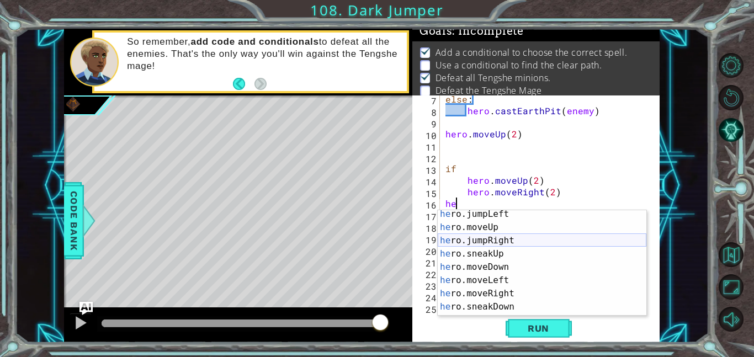
scroll to position [41, 0]
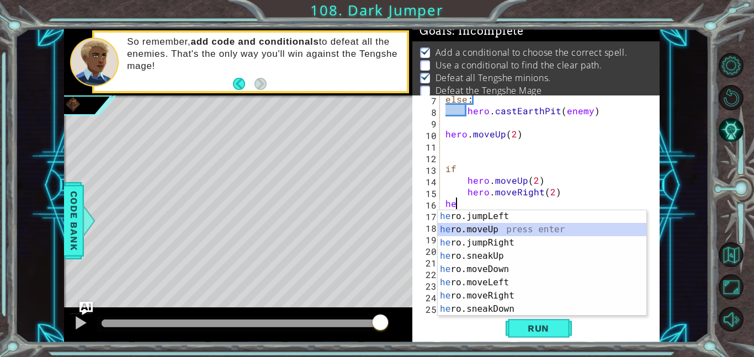
click at [502, 232] on div "he ro.jumpLeft press enter he ro.moveUp press enter he ro.jumpRight press enter…" at bounding box center [542, 276] width 209 height 132
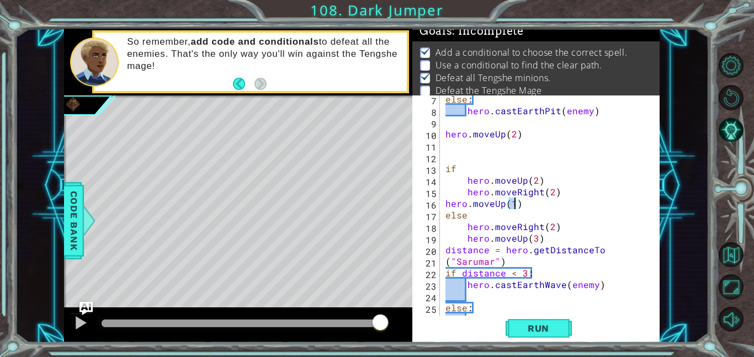
click at [445, 205] on div "else : hero . castEarthPit ( enemy ) hero . moveUp ( 2 ) if hero . moveUp ( 2 )…" at bounding box center [553, 214] width 220 height 243
click at [561, 334] on button "Run" at bounding box center [538, 328] width 66 height 25
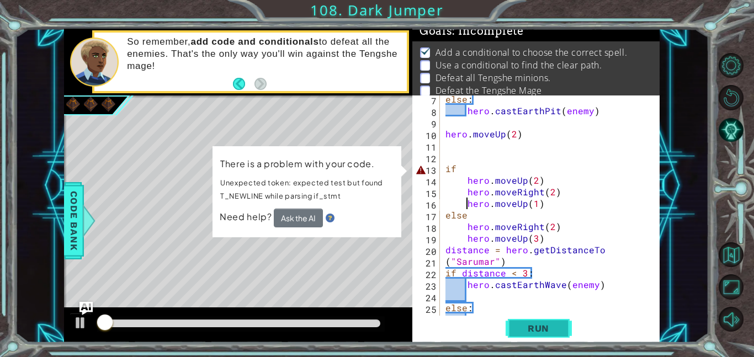
click at [561, 334] on button "Run" at bounding box center [538, 328] width 66 height 25
click at [469, 168] on div "else : hero . castEarthPit ( enemy ) hero . moveUp ( 2 ) if hero . moveUp ( 2 )…" at bounding box center [553, 214] width 220 height 243
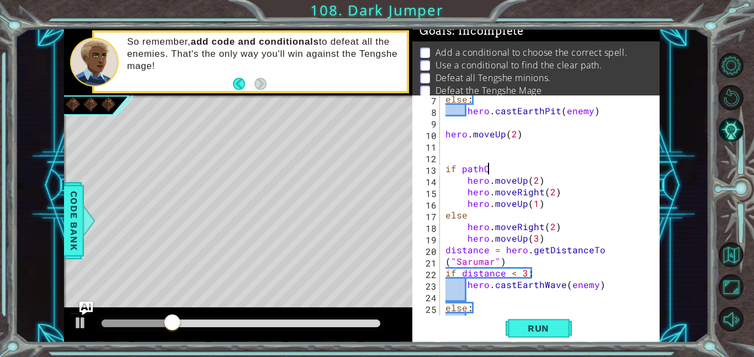
scroll to position [0, 2]
type textarea "if pathClear"
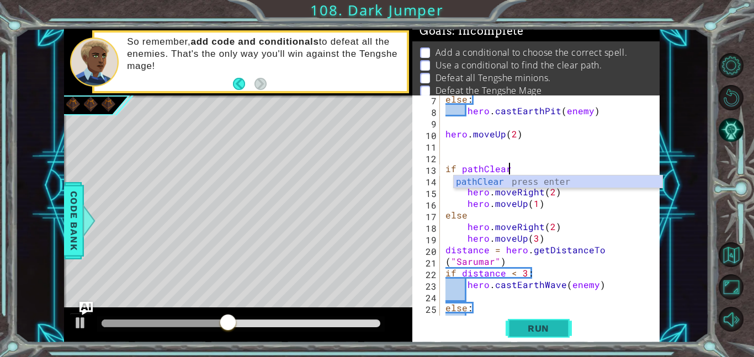
click at [543, 335] on button "Run" at bounding box center [538, 328] width 66 height 25
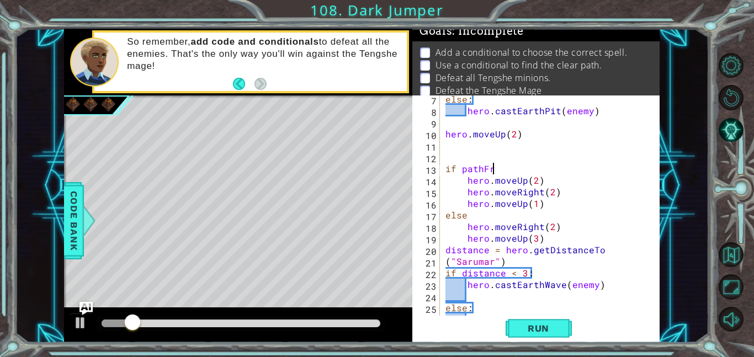
scroll to position [0, 3]
click at [558, 330] on span "Run" at bounding box center [538, 328] width 44 height 11
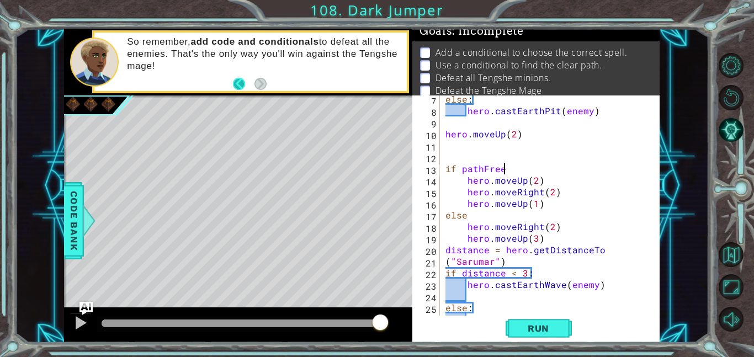
type textarea "if pathFree"
click at [236, 86] on button "Back" at bounding box center [244, 84] width 22 height 12
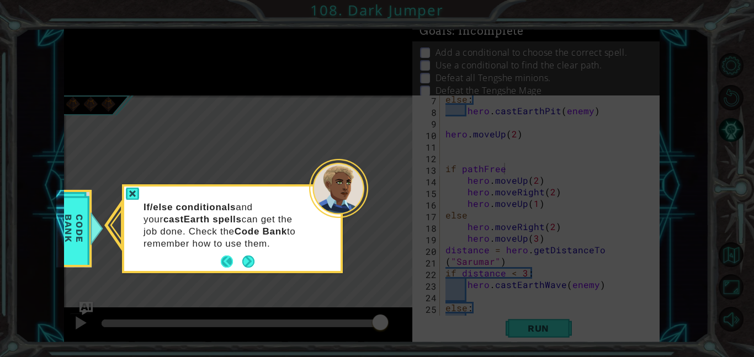
click at [225, 262] on button "Back" at bounding box center [232, 261] width 22 height 12
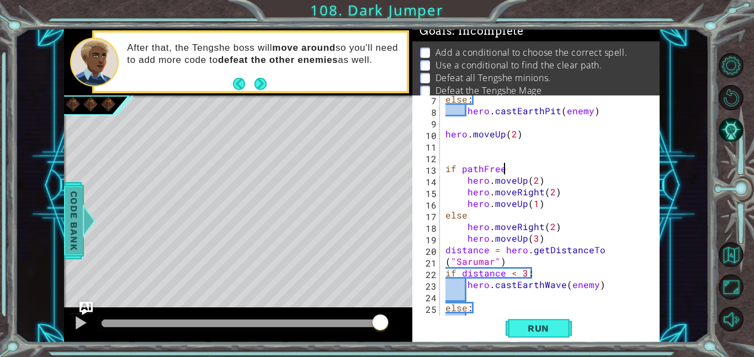
click at [95, 229] on div at bounding box center [89, 220] width 14 height 33
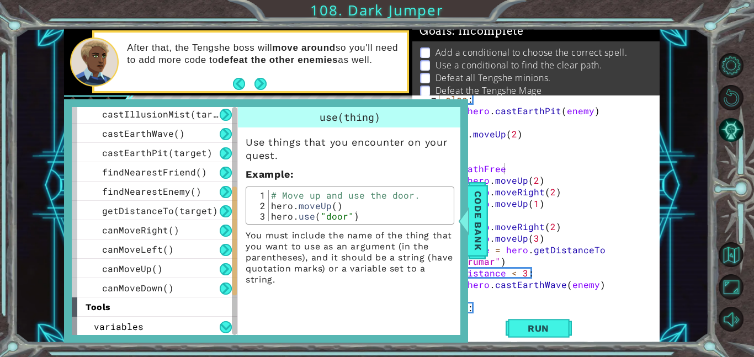
scroll to position [312, 0]
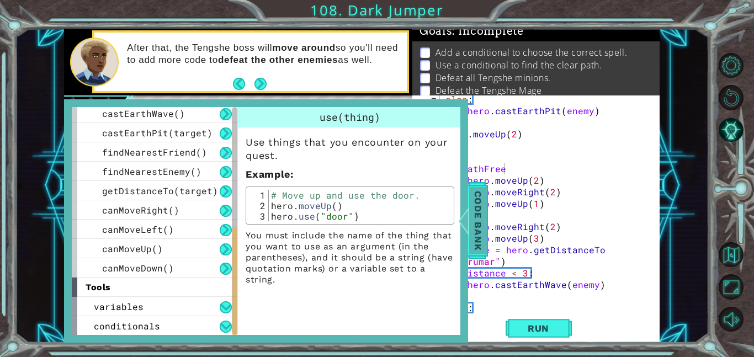
click at [487, 233] on div "Code Bank" at bounding box center [478, 220] width 20 height 77
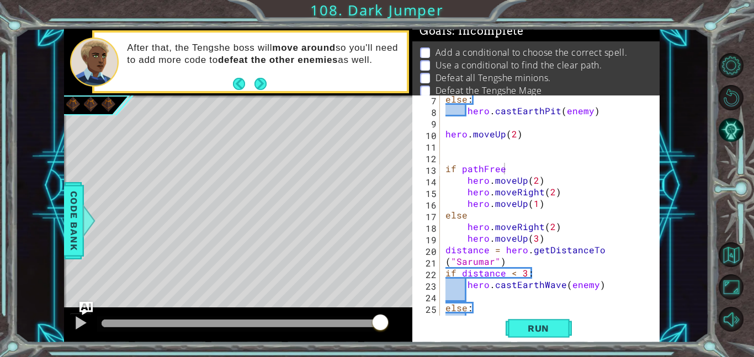
click at [445, 166] on div "else : hero . castEarthPit ( enemy ) hero . moveUp ( 2 ) if pathFree hero . mov…" at bounding box center [553, 214] width 220 height 243
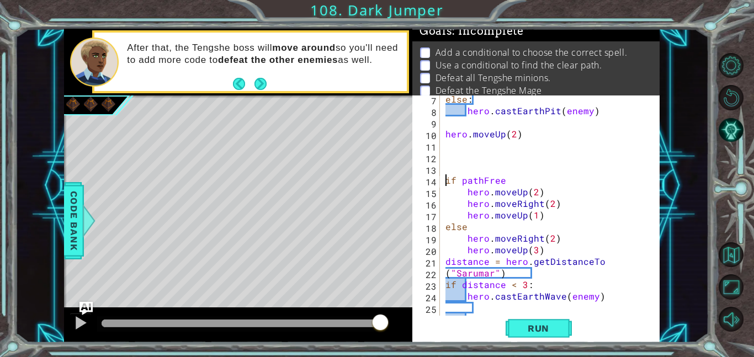
click at [449, 163] on div "else : hero . castEarthPit ( enemy ) hero . moveUp ( 2 ) if pathFree hero . mov…" at bounding box center [553, 214] width 220 height 243
type textarea "h"
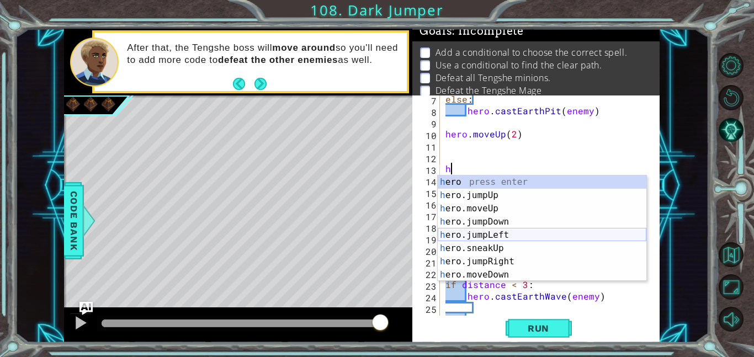
scroll to position [164, 0]
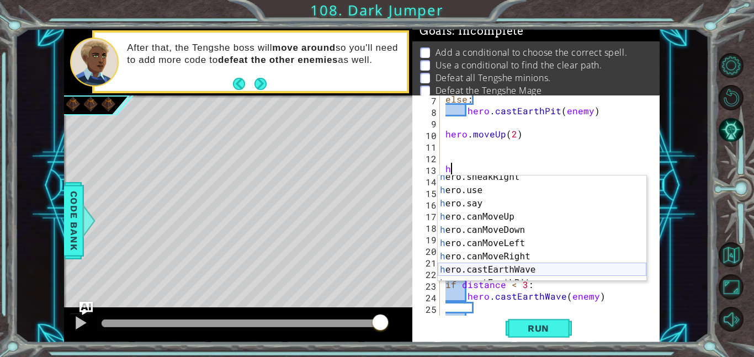
click at [503, 268] on div "h ero.sneakRight press enter h ero.use press enter h ero.say press enter h ero.…" at bounding box center [542, 236] width 209 height 132
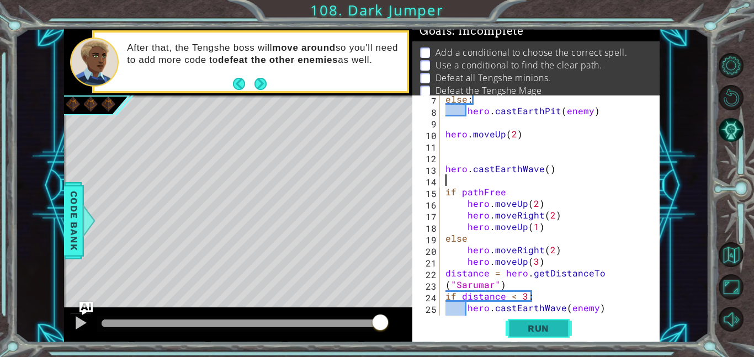
click at [534, 324] on span "Run" at bounding box center [538, 328] width 44 height 11
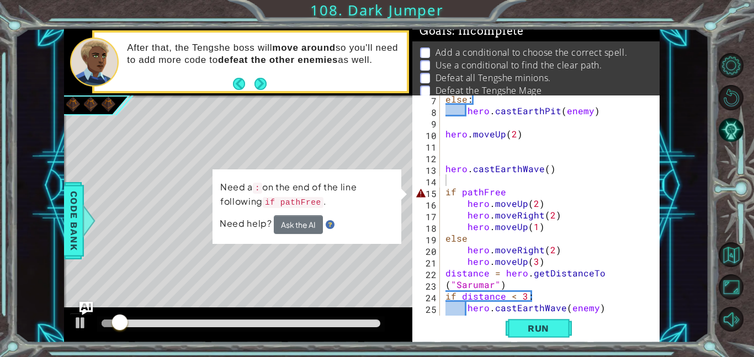
click at [443, 194] on div "7 8 9 10 11 12 13 14 15 16 17 18 19 20 21 22 23 24 25 26 27 else : hero . castE…" at bounding box center [534, 205] width 245 height 220
drag, startPoint x: 443, startPoint y: 194, endPoint x: 543, endPoint y: 192, distance: 100.4
click at [543, 192] on div "else : hero . castEarthPit ( enemy ) hero . moveUp ( 2 ) hero . castEarthWave (…" at bounding box center [553, 214] width 220 height 243
type textarea "if pathFree"
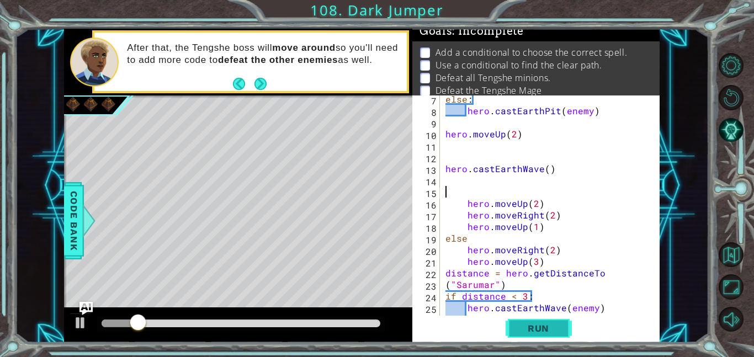
click at [553, 323] on span "Run" at bounding box center [538, 328] width 44 height 11
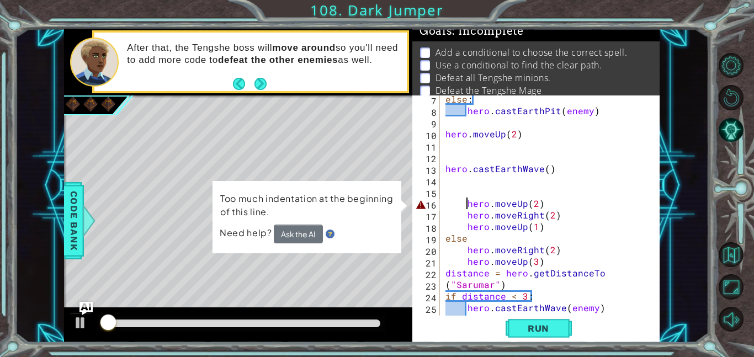
click at [464, 206] on div "else : hero . castEarthPit ( enemy ) hero . moveUp ( 2 ) hero . castEarthWave (…" at bounding box center [553, 214] width 220 height 243
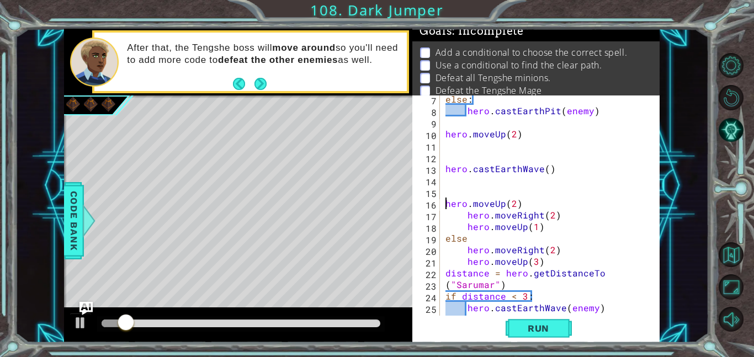
click at [470, 218] on div "else : hero . castEarthPit ( enemy ) hero . moveUp ( 2 ) hero . castEarthWave (…" at bounding box center [553, 214] width 220 height 243
click at [462, 219] on div "else : hero . castEarthPit ( enemy ) hero . moveUp ( 2 ) hero . castEarthWave (…" at bounding box center [553, 214] width 220 height 243
click at [450, 218] on div "else : hero . castEarthPit ( enemy ) hero . moveUp ( 2 ) hero . castEarthWave (…" at bounding box center [553, 214] width 220 height 243
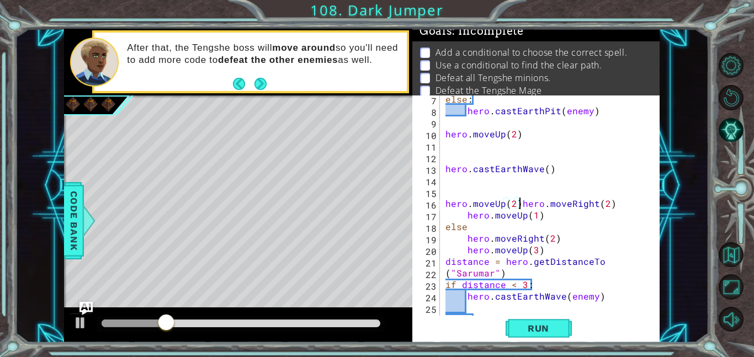
scroll to position [0, 5]
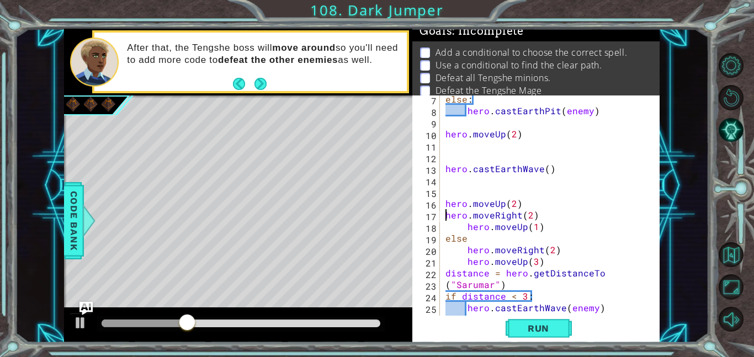
click at [467, 225] on div "else : hero . castEarthPit ( enemy ) hero . moveUp ( 2 ) hero . castEarthWave (…" at bounding box center [553, 214] width 220 height 243
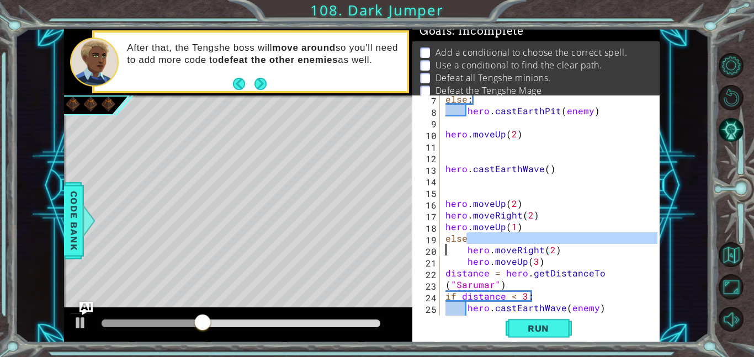
drag, startPoint x: 467, startPoint y: 244, endPoint x: 445, endPoint y: 244, distance: 22.6
click at [445, 244] on div "else : hero . castEarthPit ( enemy ) hero . moveUp ( 2 ) hero . castEarthWave (…" at bounding box center [553, 214] width 220 height 243
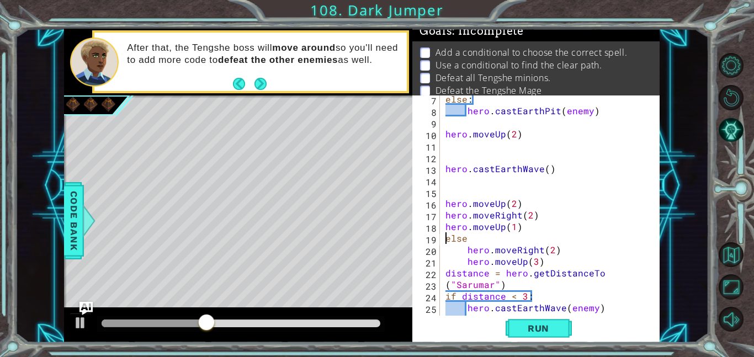
click at [447, 243] on div "else : hero . castEarthPit ( enemy ) hero . moveUp ( 2 ) hero . castEarthWave (…" at bounding box center [553, 214] width 220 height 243
type textarea "else"
drag, startPoint x: 447, startPoint y: 243, endPoint x: 458, endPoint y: 241, distance: 11.3
click at [458, 241] on div "else : hero . castEarthPit ( enemy ) hero . moveUp ( 2 ) hero . castEarthWave (…" at bounding box center [553, 214] width 220 height 243
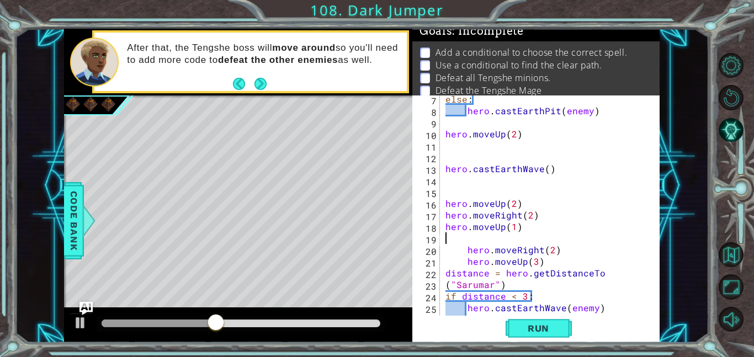
scroll to position [0, 0]
click at [465, 249] on div "else : hero . castEarthPit ( enemy ) hero . moveUp ( 2 ) hero . castEarthWave (…" at bounding box center [553, 214] width 220 height 243
click at [465, 262] on div "else : hero . castEarthPit ( enemy ) hero . moveUp ( 2 ) hero . castEarthWave (…" at bounding box center [553, 214] width 220 height 243
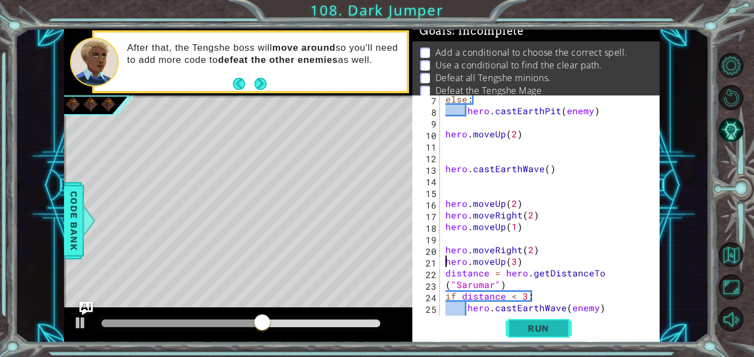
click at [538, 327] on span "Run" at bounding box center [538, 328] width 44 height 11
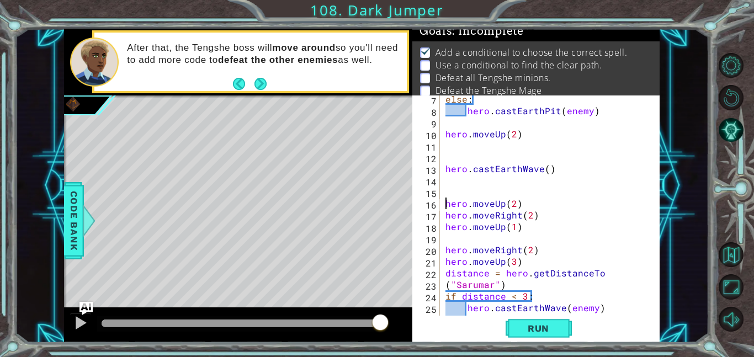
click at [447, 205] on div "else : hero . castEarthPit ( enemy ) hero . moveUp ( 2 ) hero . castEarthWave (…" at bounding box center [553, 214] width 220 height 243
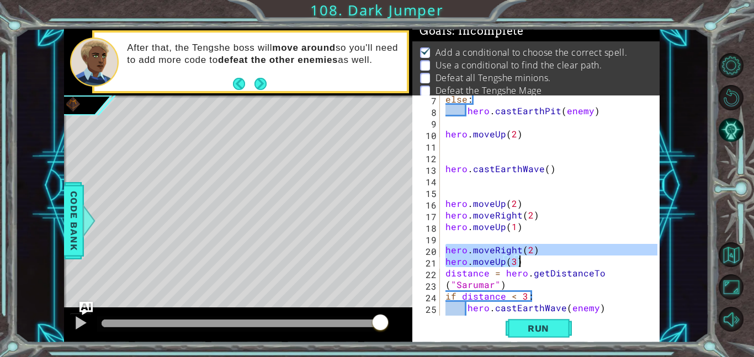
drag, startPoint x: 446, startPoint y: 251, endPoint x: 520, endPoint y: 263, distance: 74.8
click at [520, 263] on div "else : hero . castEarthPit ( enemy ) hero . moveUp ( 2 ) hero . castEarthWave (…" at bounding box center [553, 214] width 220 height 243
type textarea "hero.moveRight(2) hero.moveUp(3)"
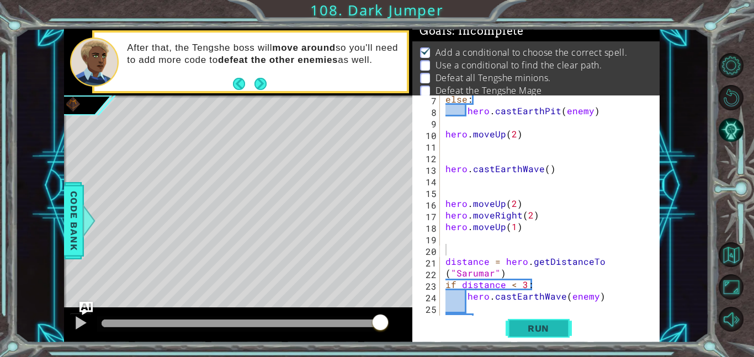
click at [548, 333] on span "Run" at bounding box center [538, 328] width 44 height 11
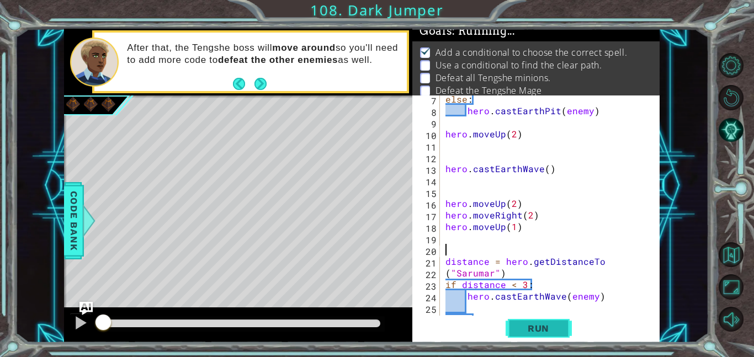
click at [548, 333] on span "Run" at bounding box center [538, 328] width 44 height 11
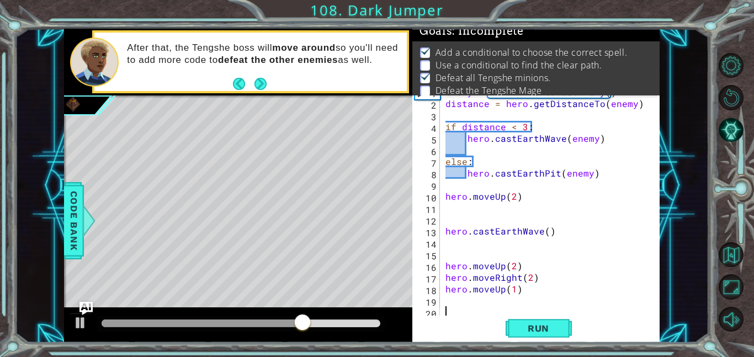
scroll to position [10, 0]
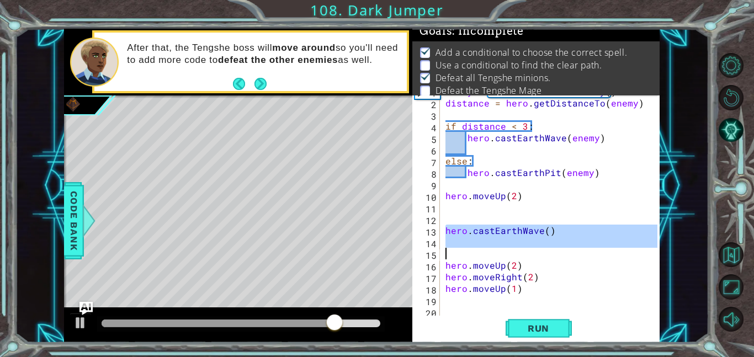
drag, startPoint x: 445, startPoint y: 229, endPoint x: 596, endPoint y: 251, distance: 152.8
click at [596, 251] on div "enemy = hero . findNearestEnemy ( ) distance = hero . getDistanceTo ( enemy ) i…" at bounding box center [553, 207] width 220 height 243
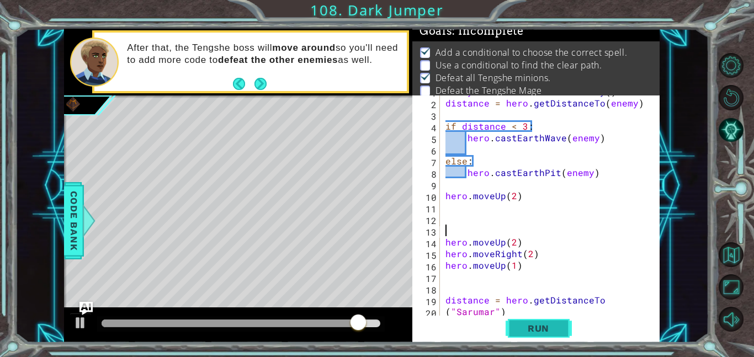
click at [559, 326] on span "Run" at bounding box center [538, 328] width 44 height 11
